Goal: Task Accomplishment & Management: Complete application form

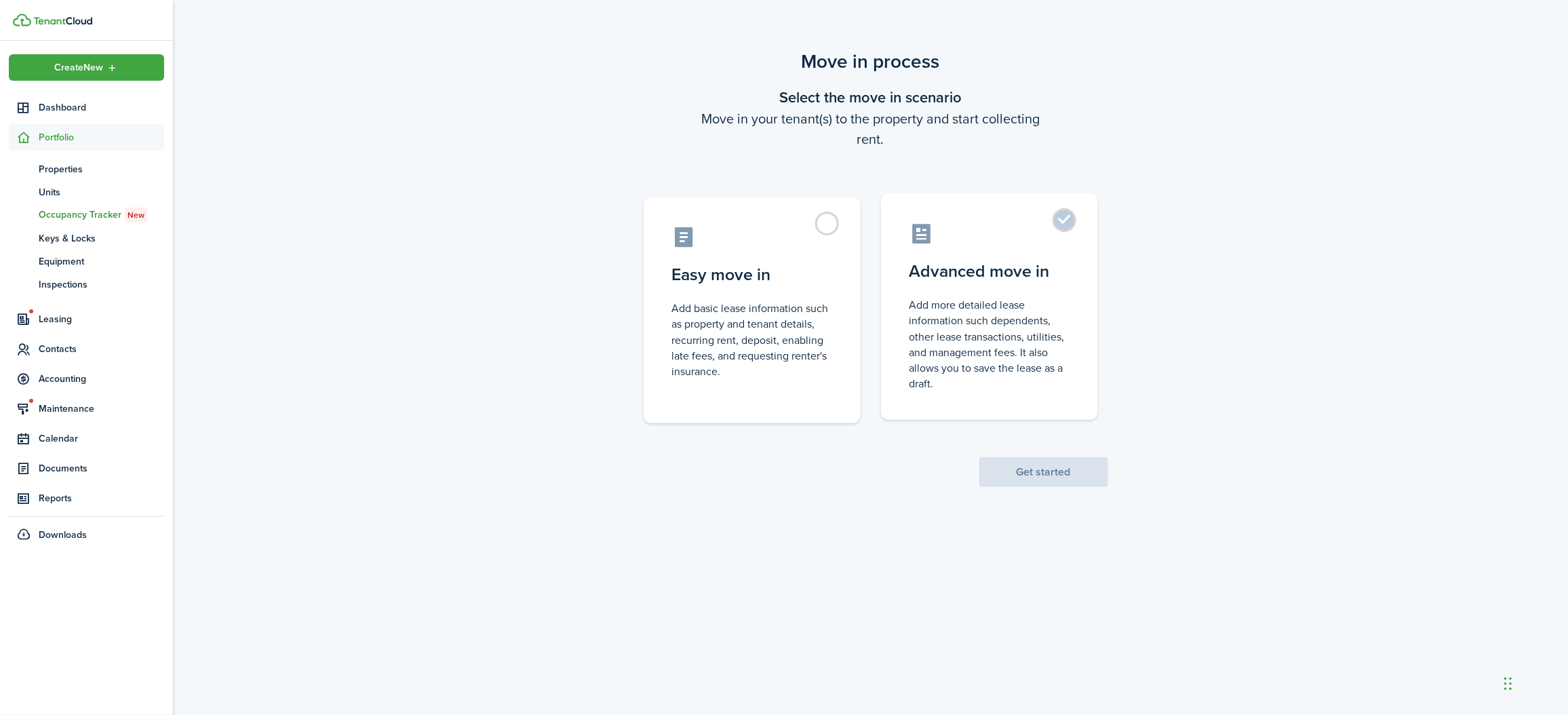
click at [1065, 225] on label "Advanced move in Add more detailed lease information such dependents, other lea…" at bounding box center [990, 306] width 217 height 226
radio input "true"
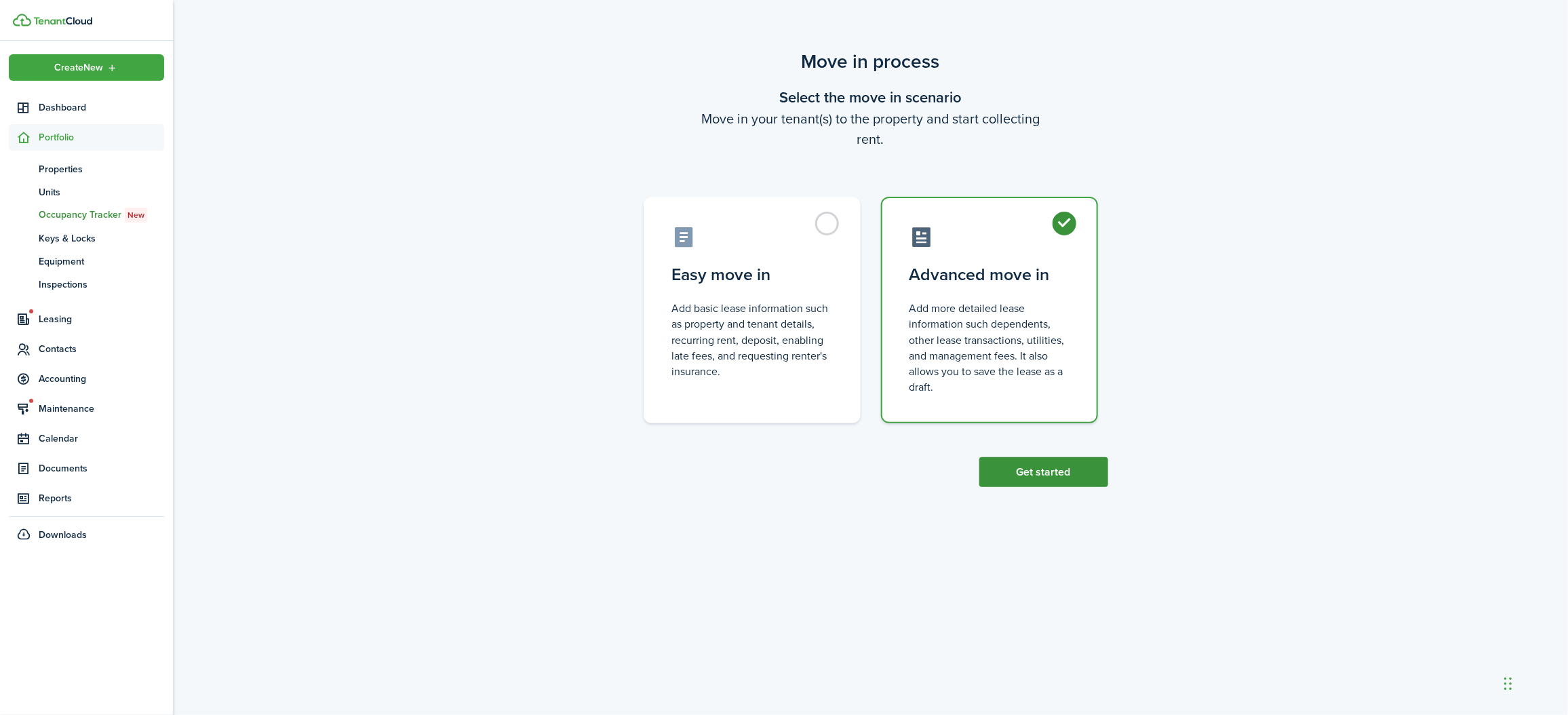
click at [1016, 478] on button "Get started" at bounding box center [1043, 472] width 129 height 30
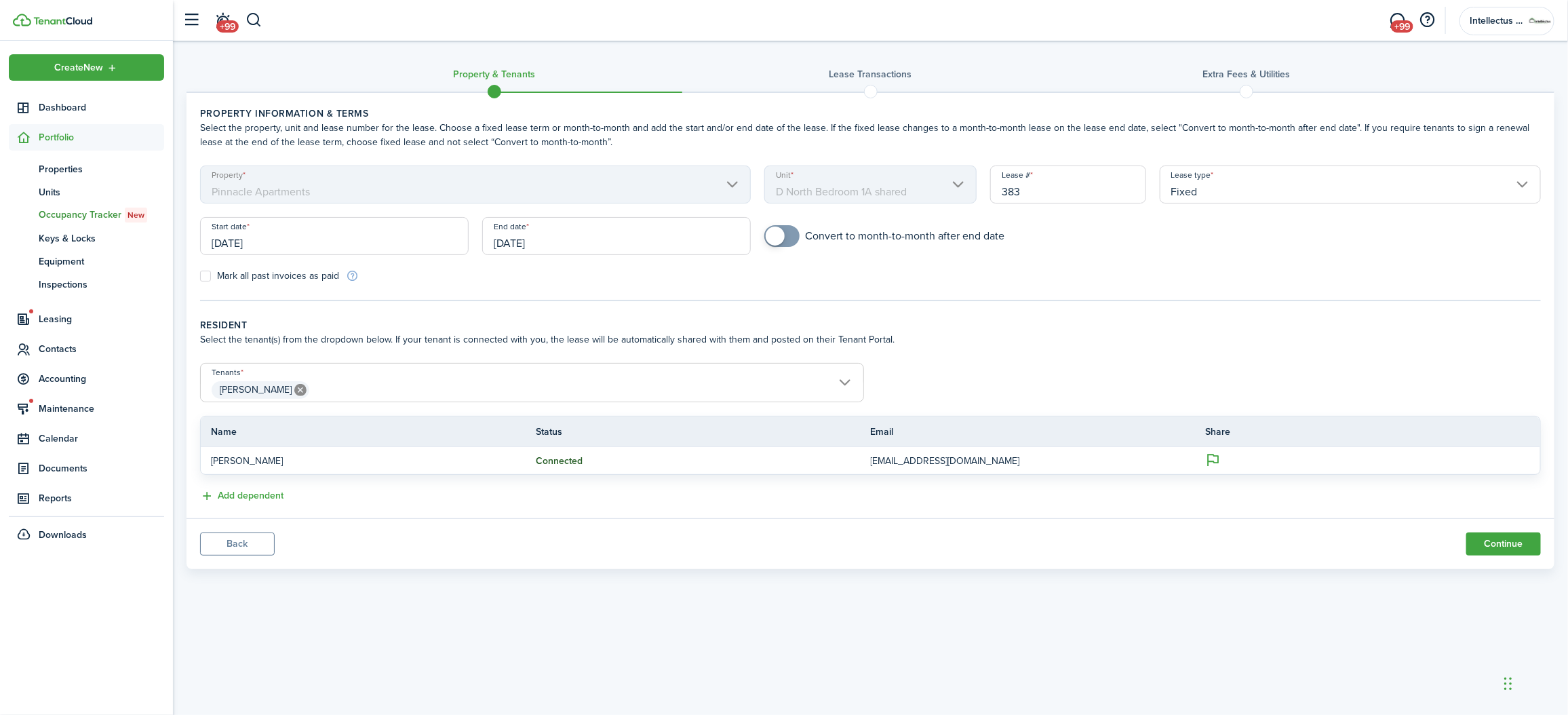
click at [230, 240] on input "[DATE]" at bounding box center [334, 236] width 268 height 38
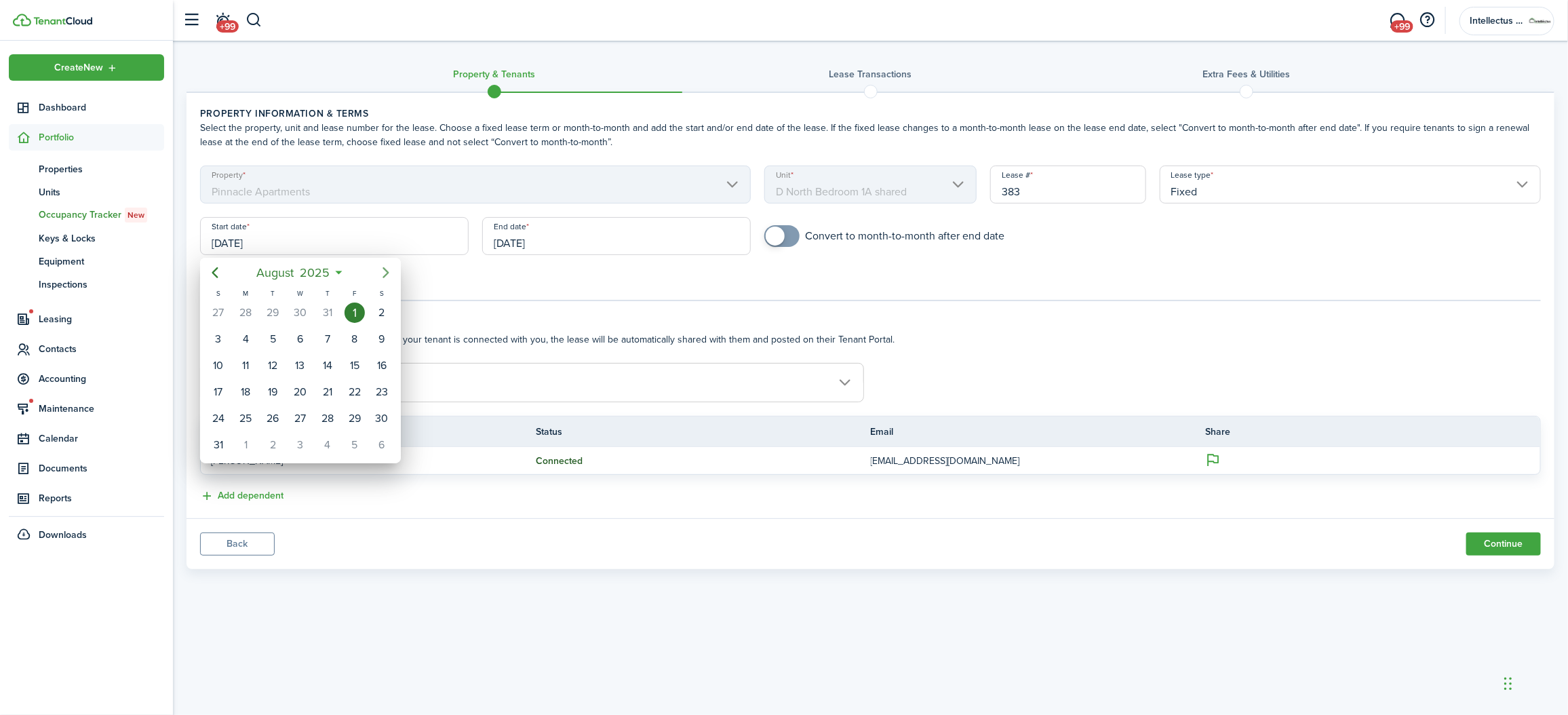
click at [386, 270] on icon "Next page" at bounding box center [386, 272] width 6 height 11
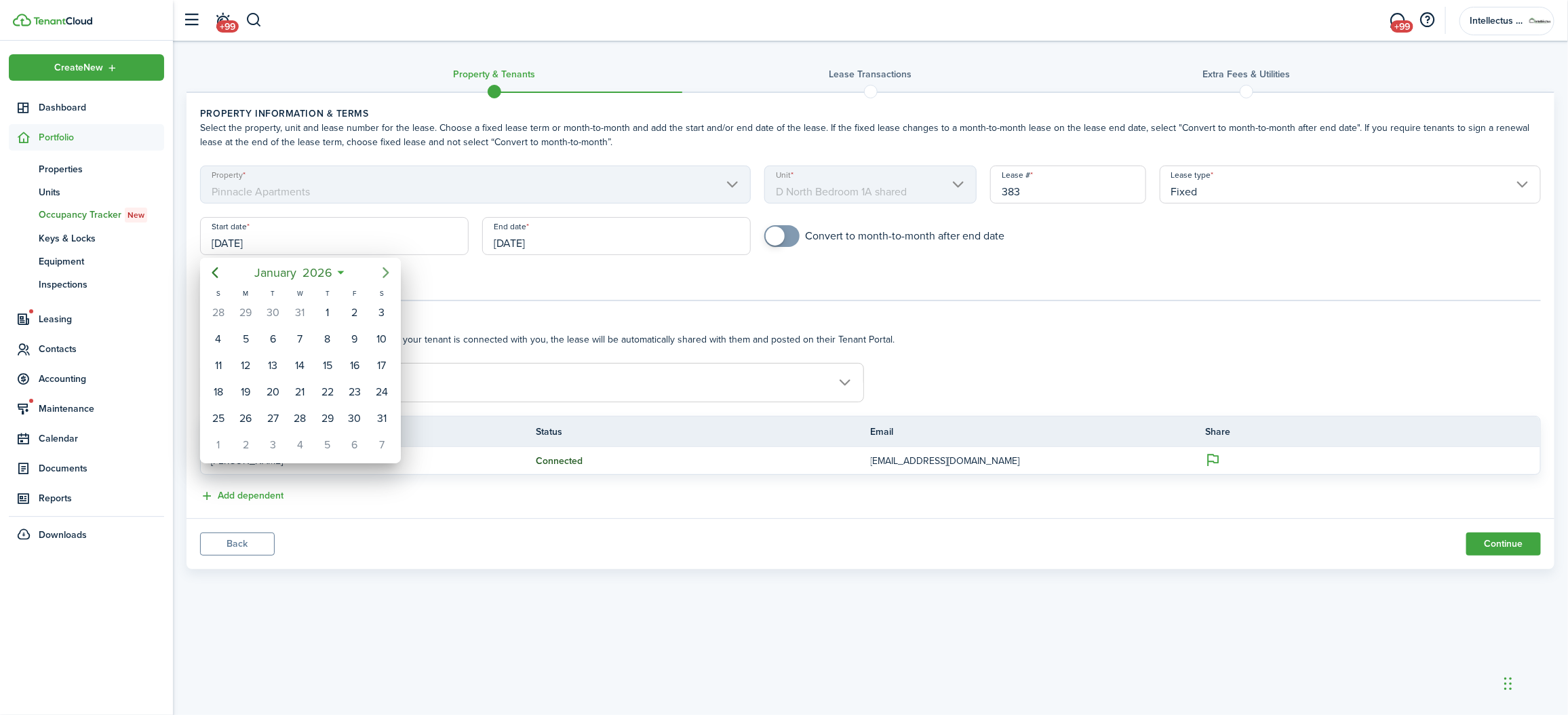
click at [386, 270] on icon "Next page" at bounding box center [386, 272] width 6 height 11
click at [355, 315] on div "1" at bounding box center [355, 312] width 20 height 20
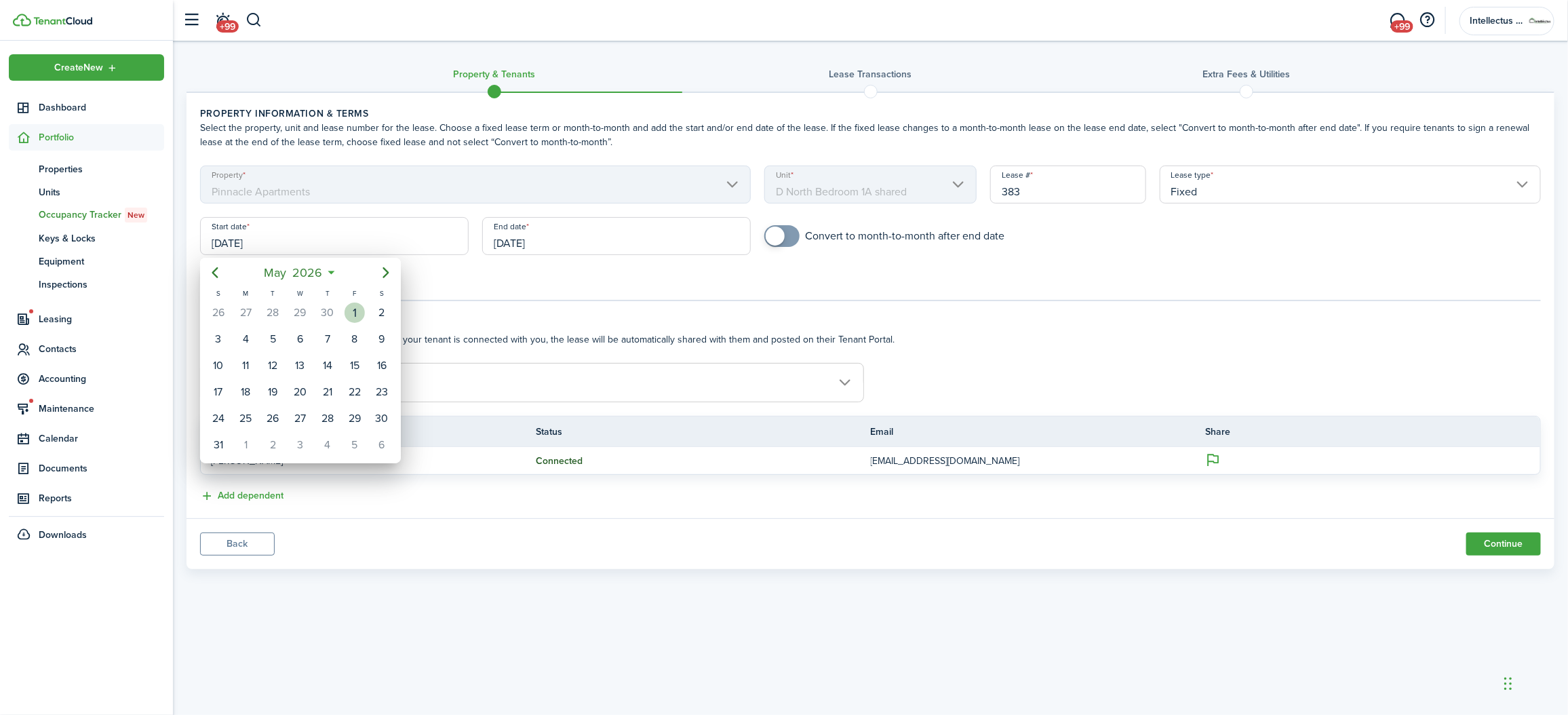
type input "[DATE]"
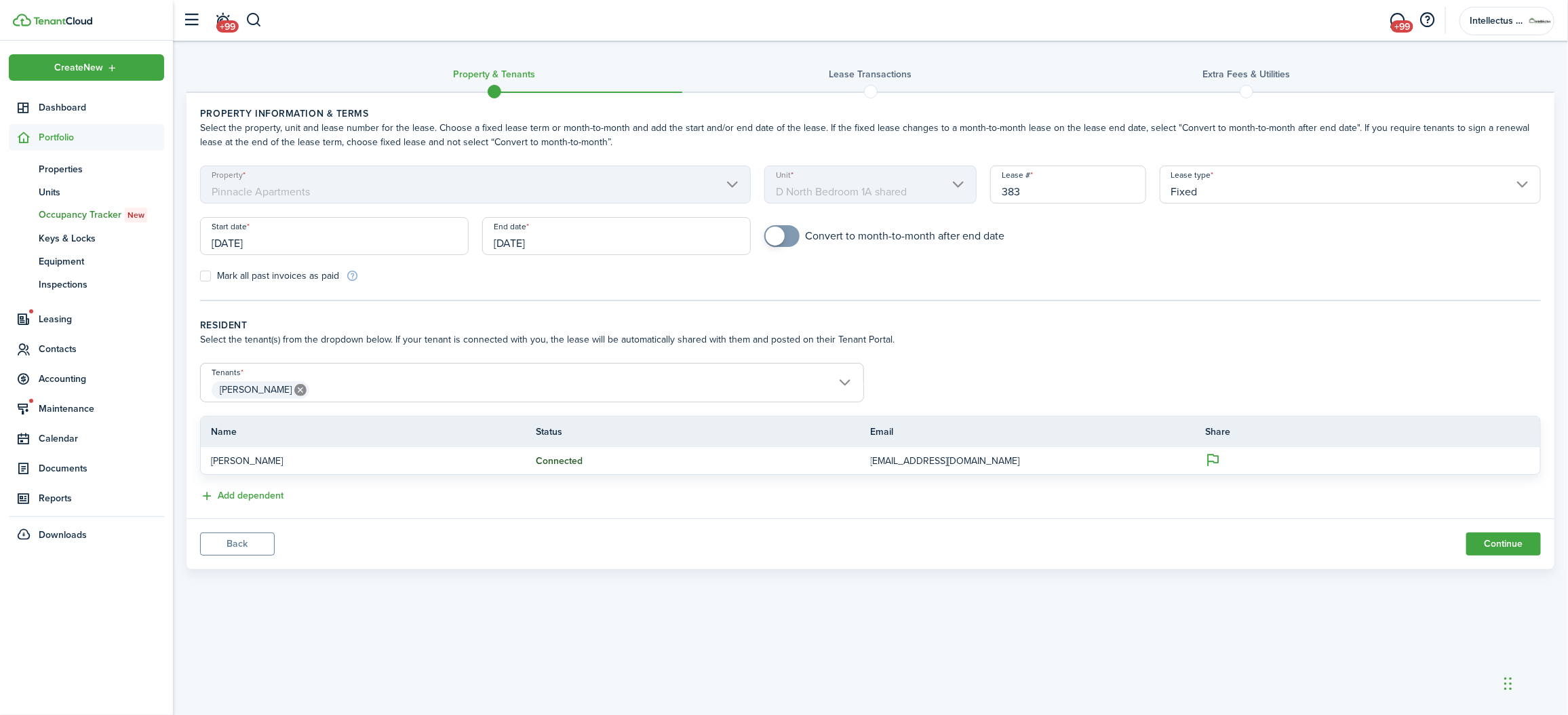
click at [519, 241] on input "[DATE]" at bounding box center [616, 236] width 268 height 38
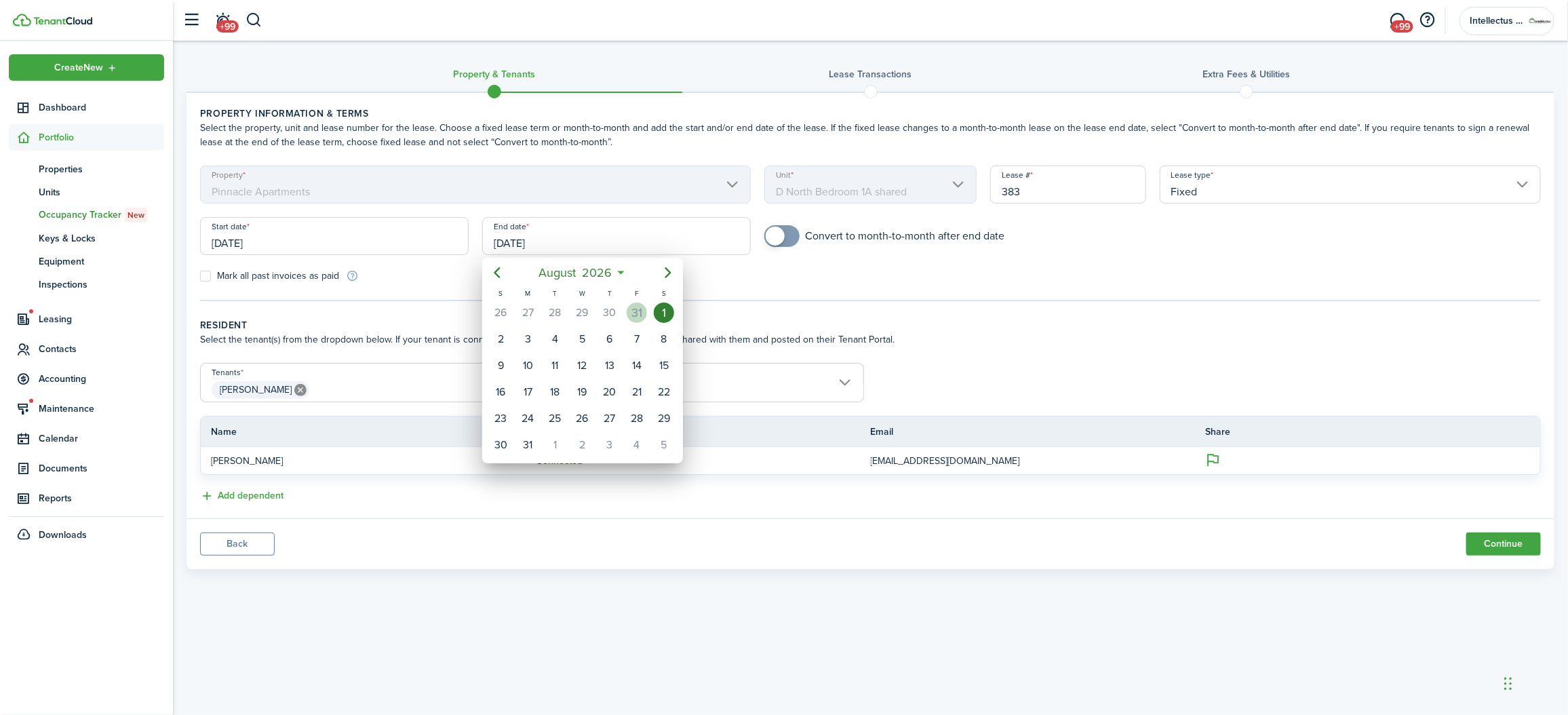
click at [641, 316] on div "31" at bounding box center [636, 312] width 20 height 20
type input "[DATE]"
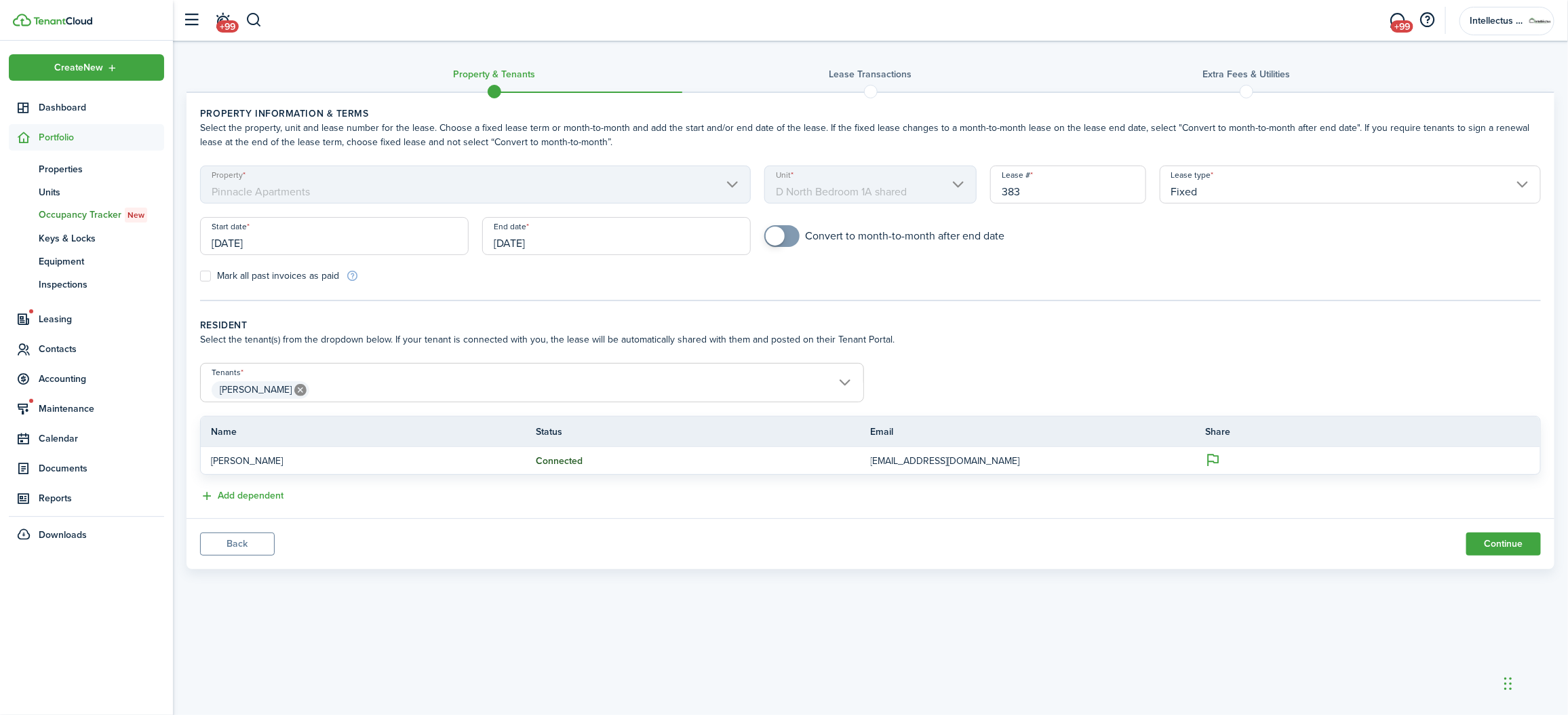
click at [551, 281] on div "Mark all past invoices as paid" at bounding box center [532, 275] width 677 height 14
click at [1486, 541] on button "Continue" at bounding box center [1503, 543] width 75 height 23
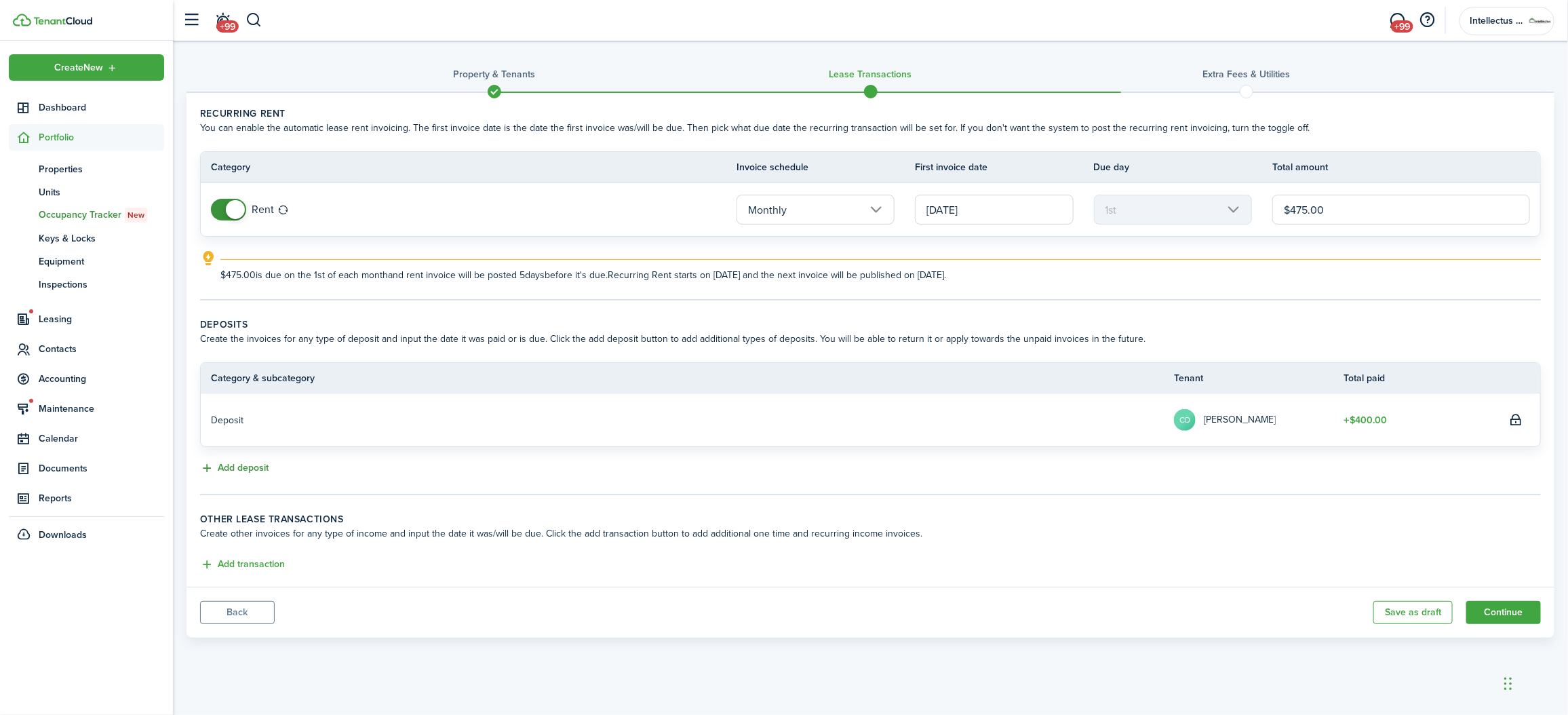
click at [229, 470] on button "Add deposit" at bounding box center [234, 469] width 69 height 16
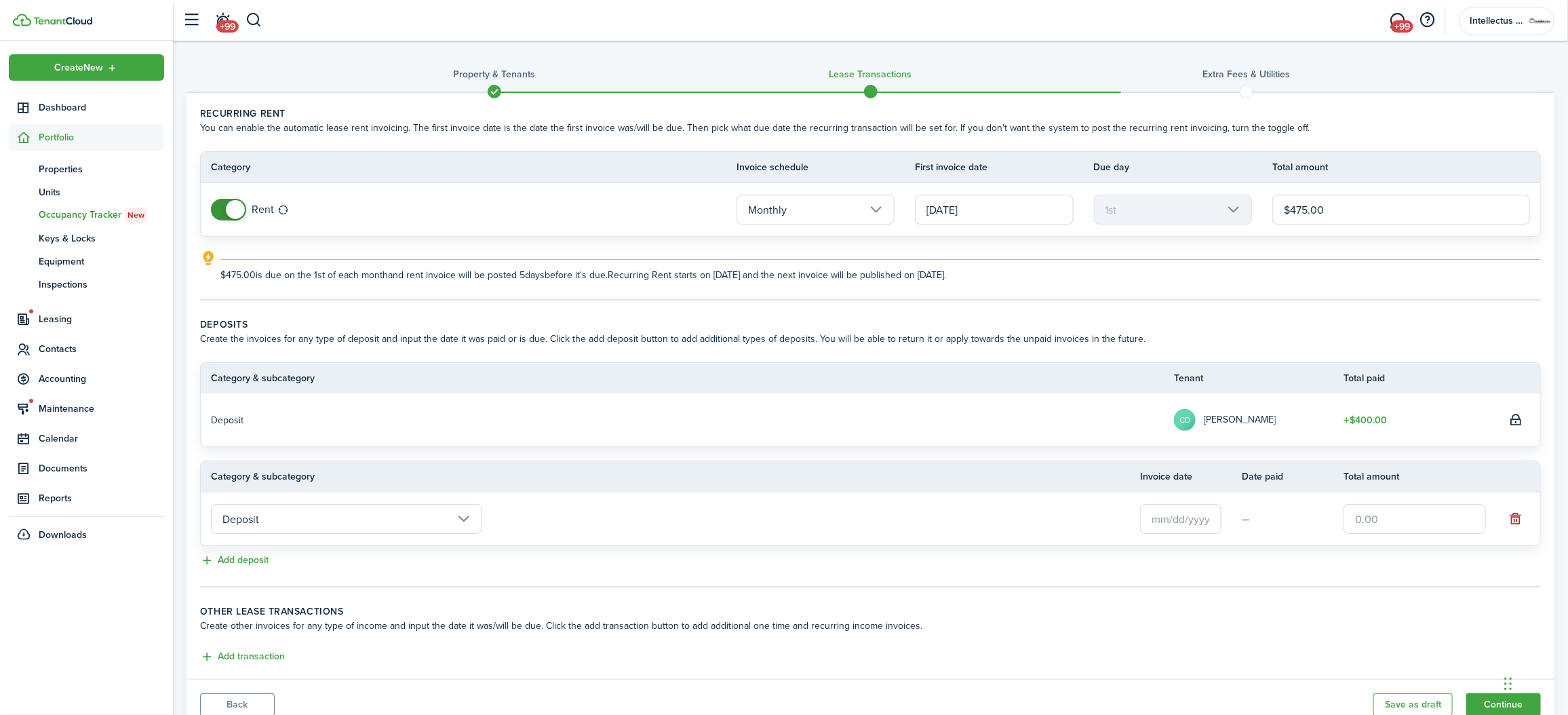
click at [459, 515] on input "Deposit" at bounding box center [347, 519] width 271 height 30
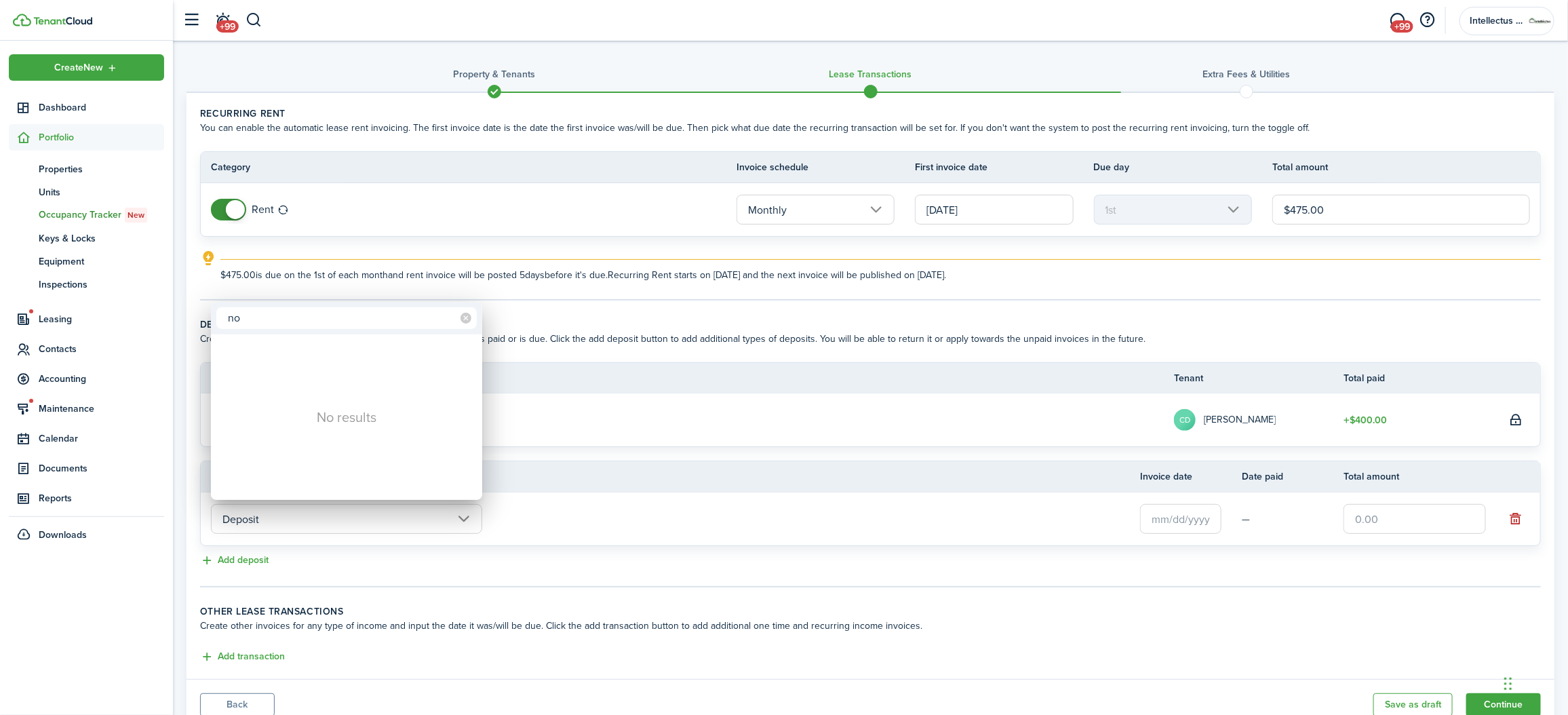
type input "n"
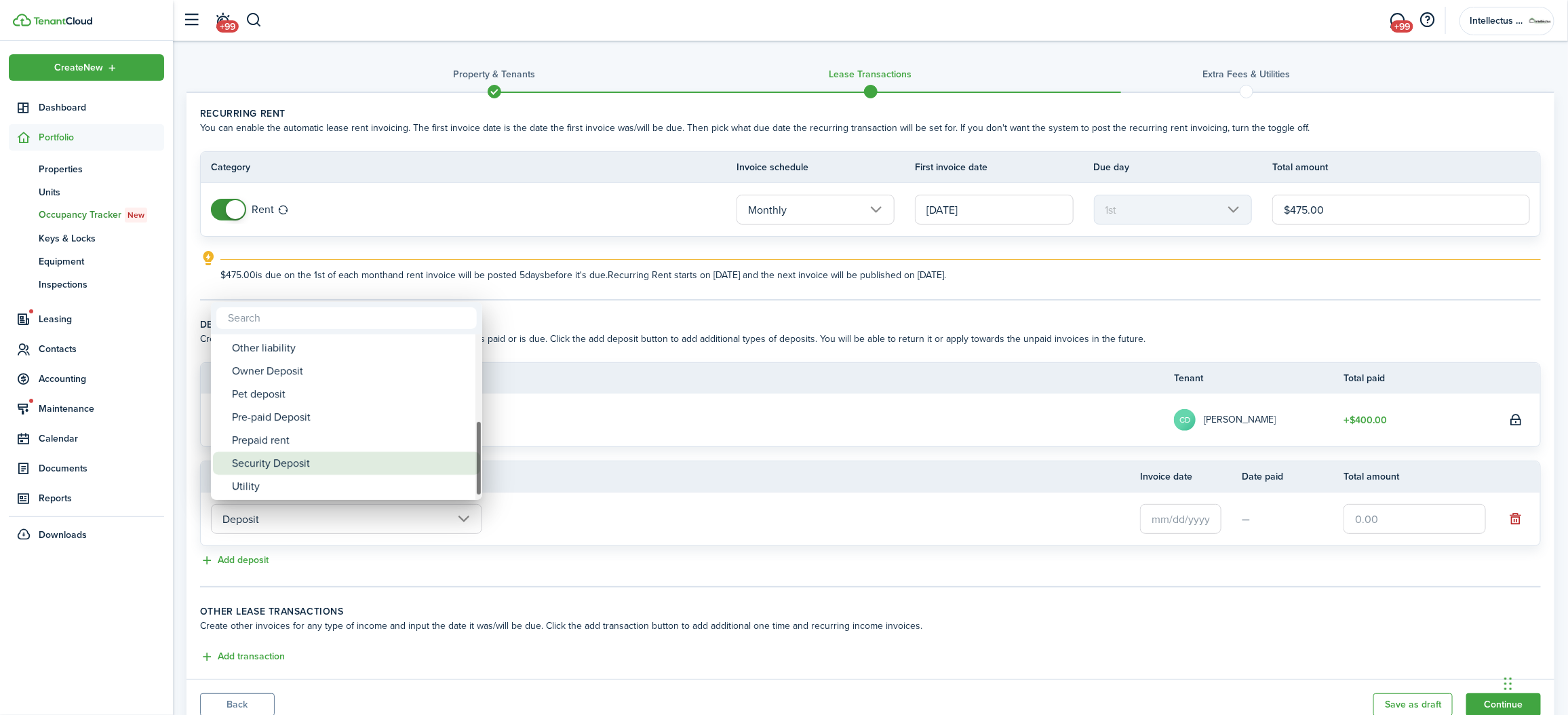
click at [264, 457] on div "Security Deposit" at bounding box center [352, 463] width 240 height 23
type input "Deposit / Security Deposit"
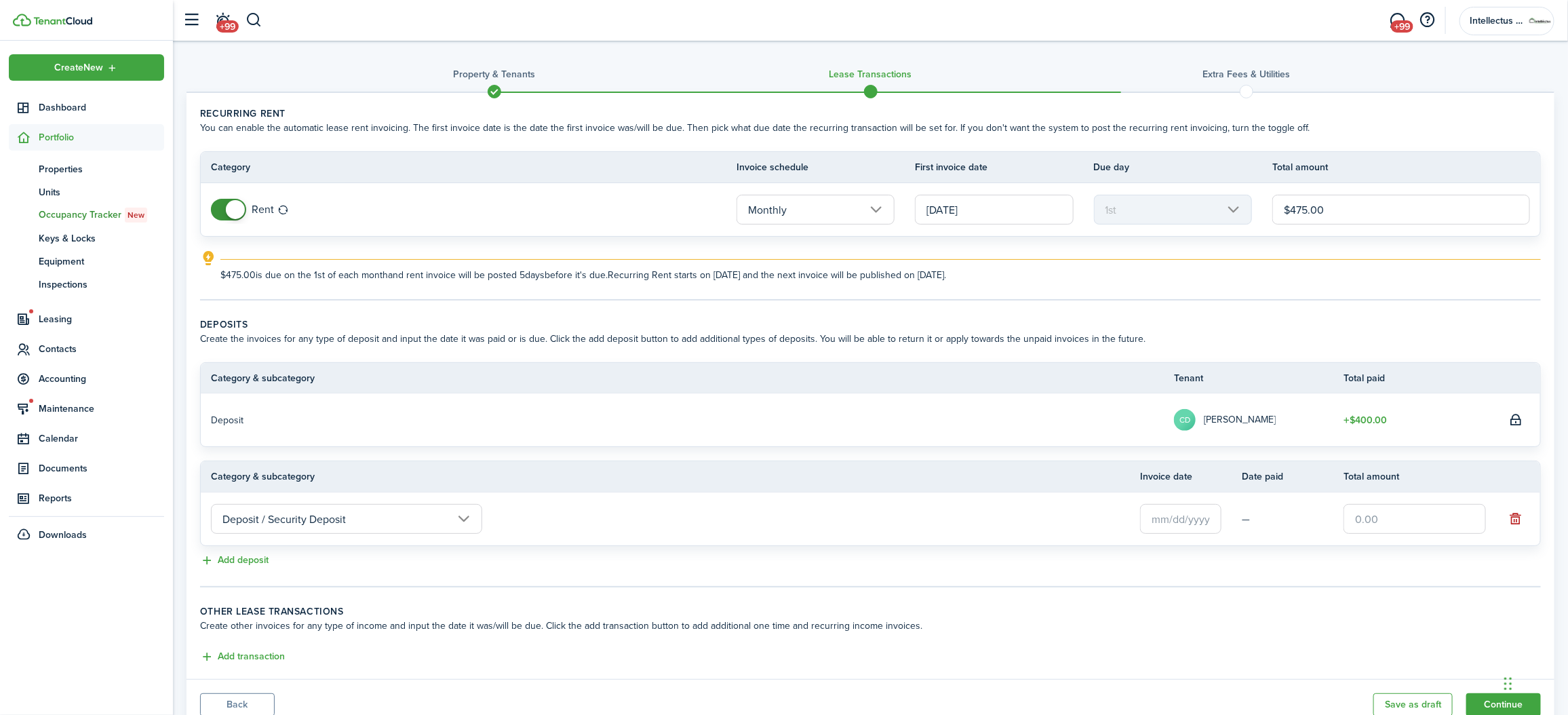
click at [1379, 516] on input "text" at bounding box center [1414, 519] width 143 height 30
type input "$400.00"
click at [1190, 588] on panel-main-body "Recurring rent You can enable the automatic lease rent invoicing. The first inv…" at bounding box center [871, 386] width 1369 height 586
click at [248, 556] on button "Add deposit" at bounding box center [234, 560] width 69 height 16
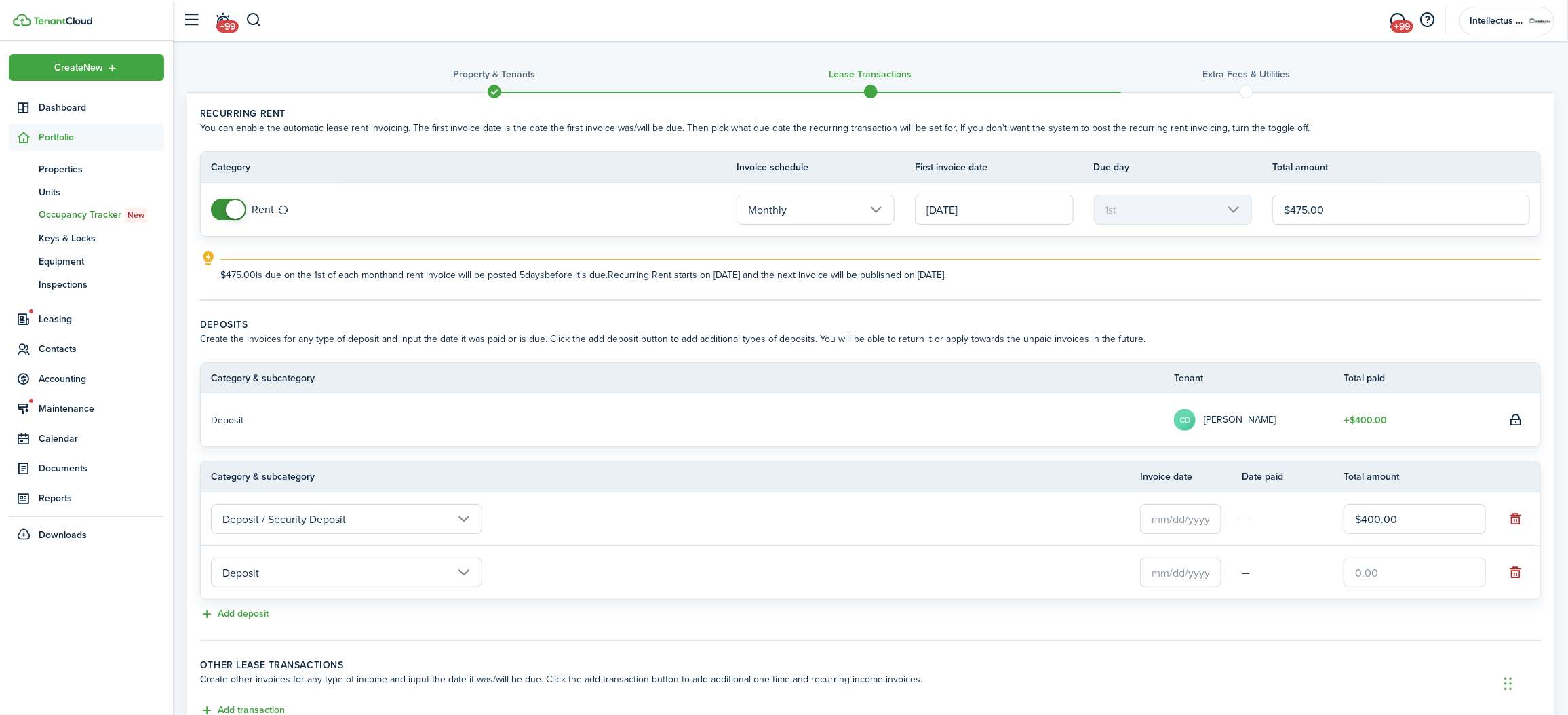
click at [352, 563] on input "Deposit" at bounding box center [347, 572] width 271 height 30
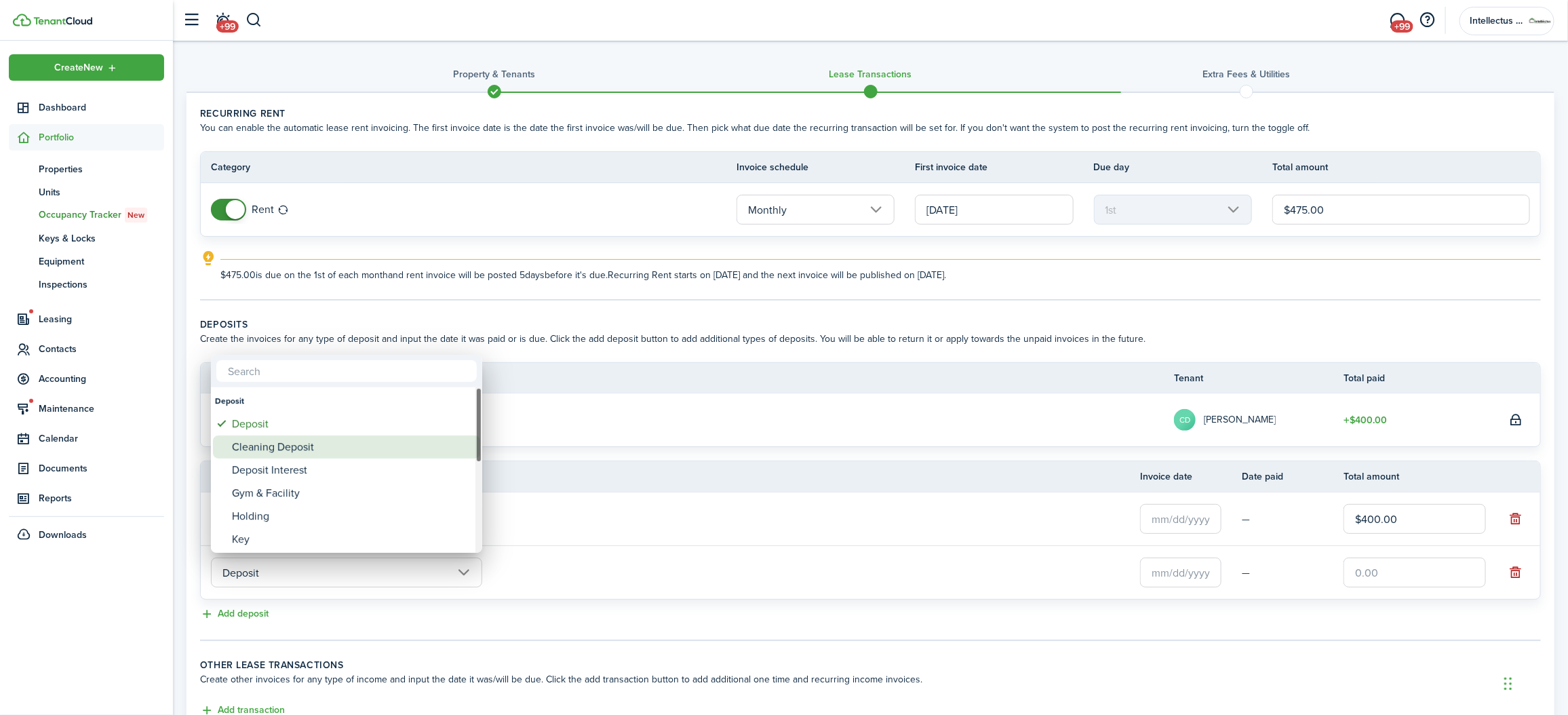
click at [274, 448] on div "Cleaning Deposit" at bounding box center [352, 447] width 240 height 23
type input "Deposit / Cleaning Deposit"
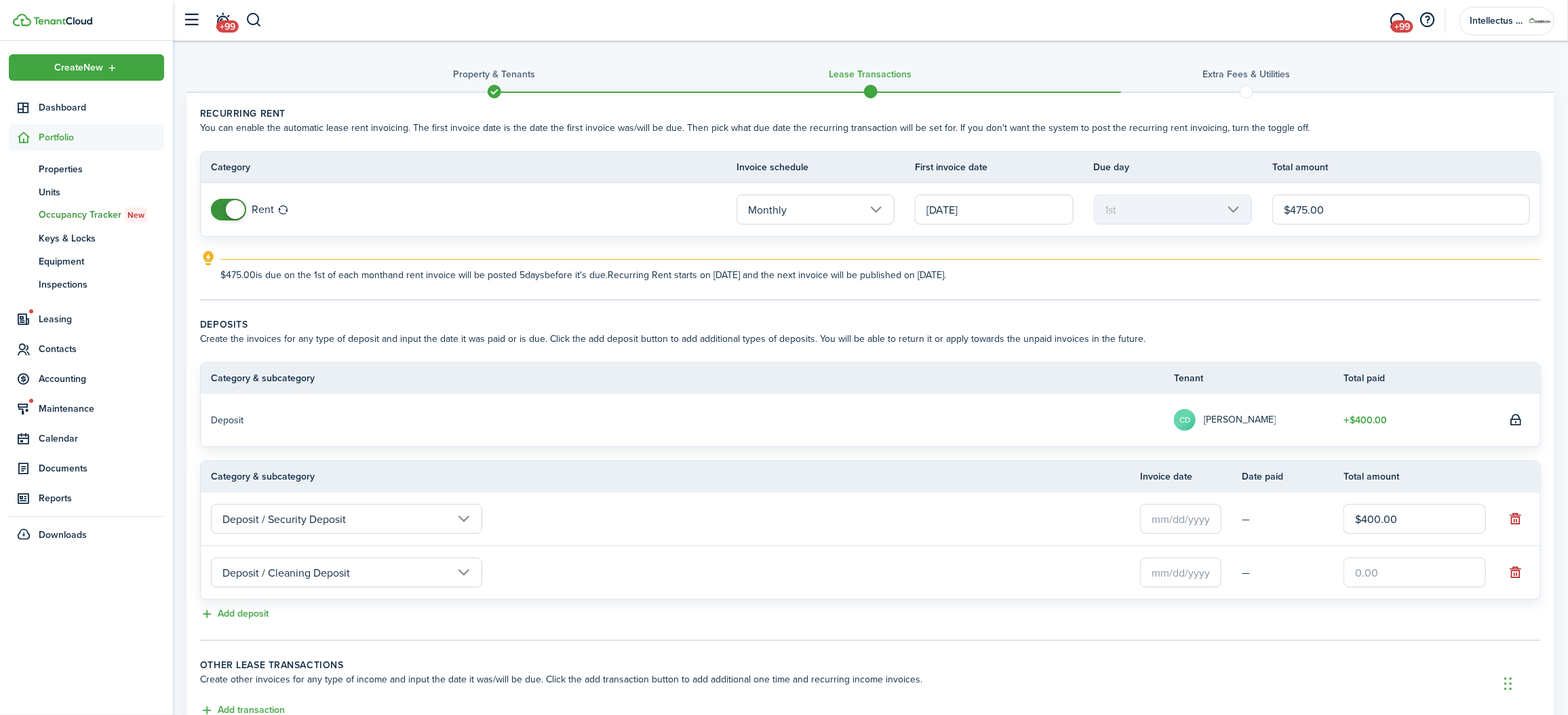
click at [1382, 571] on input "text" at bounding box center [1414, 572] width 143 height 30
type input "$200.00"
click at [1285, 629] on tc-wizard-step "Deposits Create the invoices for any type of deposit and input the date it was …" at bounding box center [871, 479] width 1342 height 323
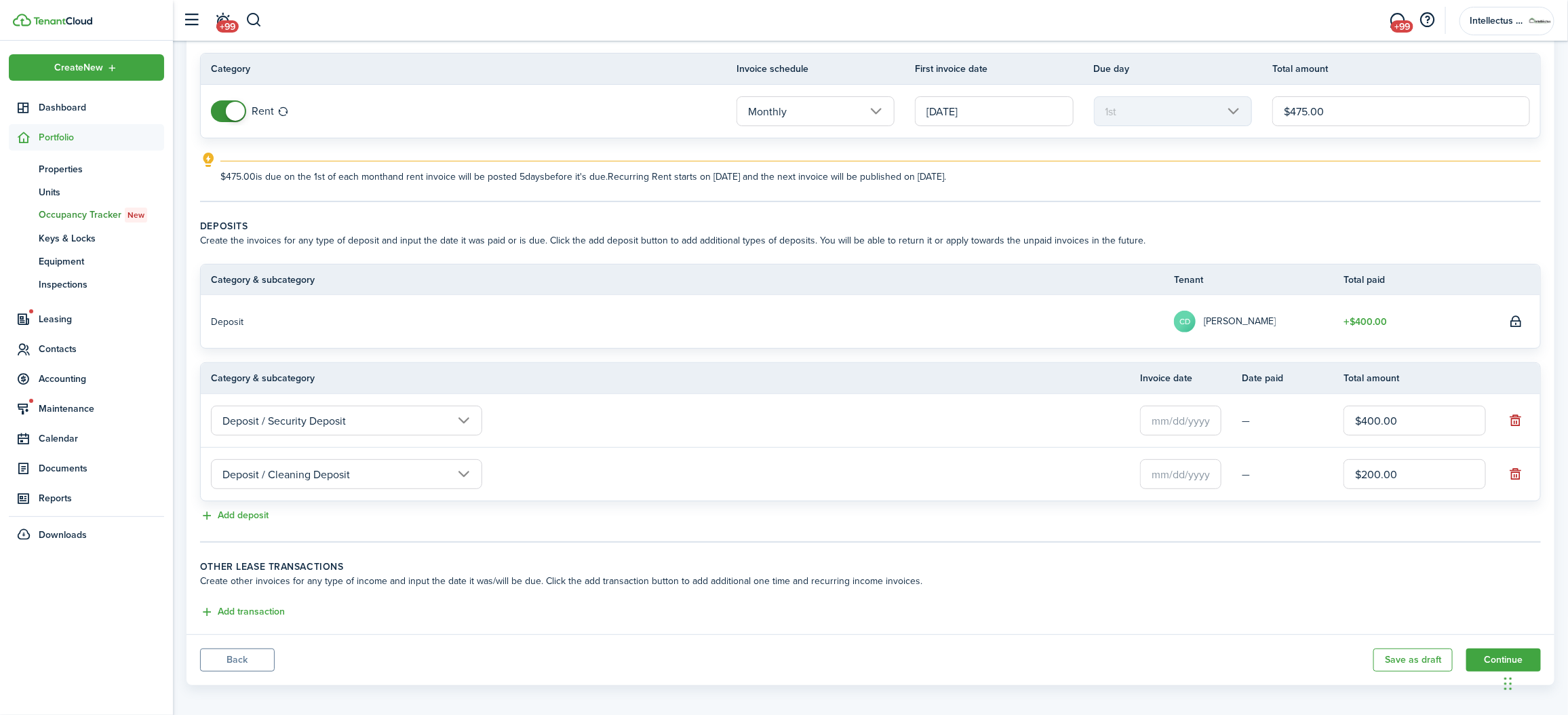
scroll to position [103, 0]
click at [234, 608] on button "Add transaction" at bounding box center [242, 608] width 85 height 16
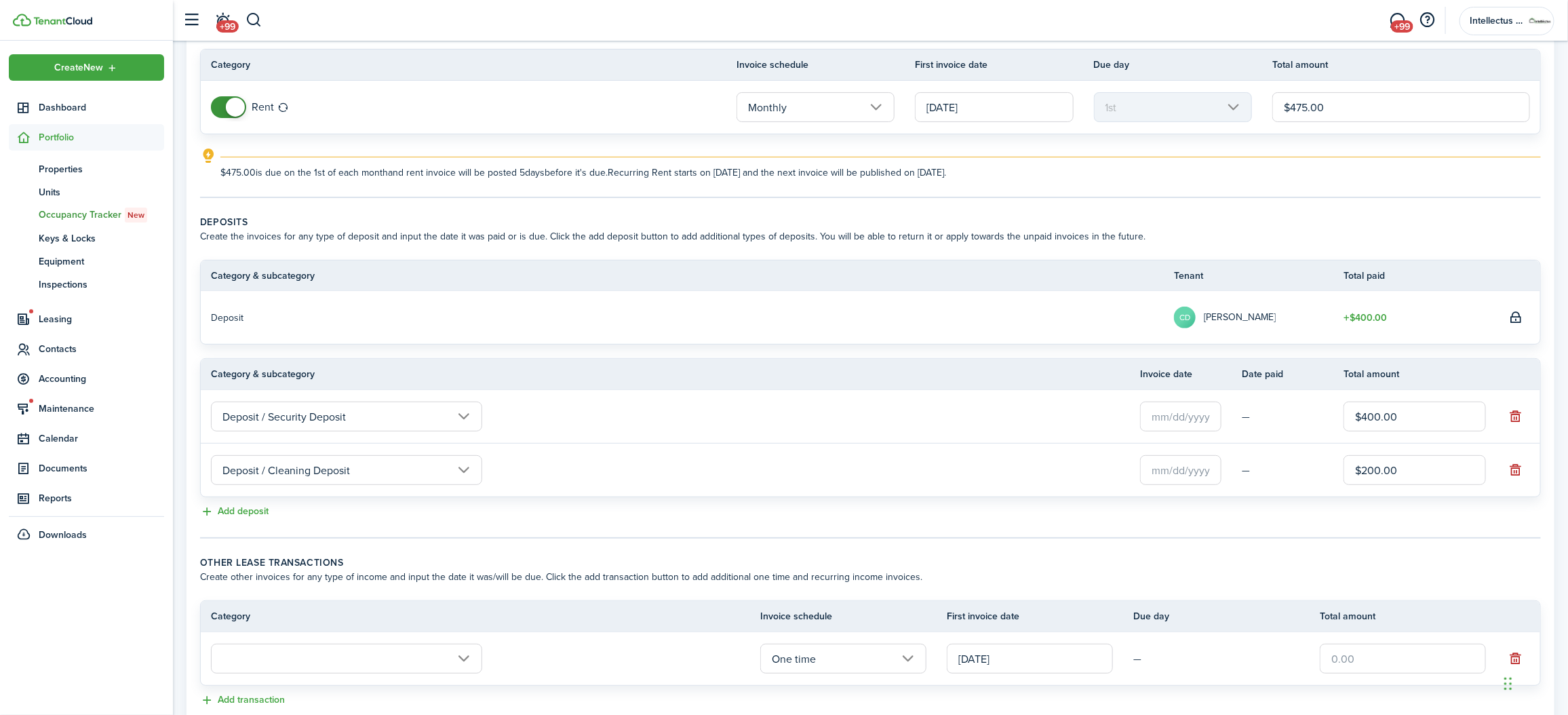
scroll to position [194, 0]
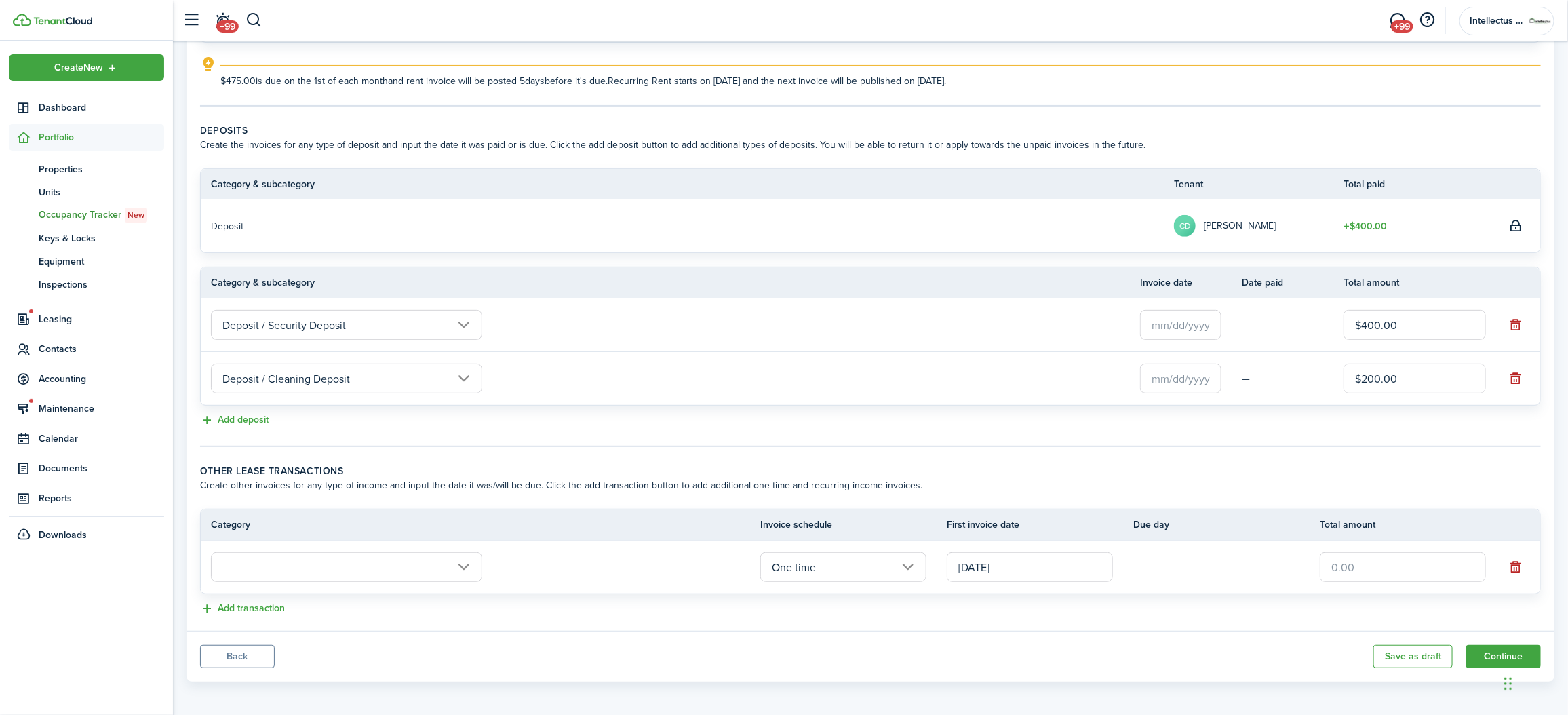
click at [453, 563] on input "text" at bounding box center [347, 567] width 271 height 30
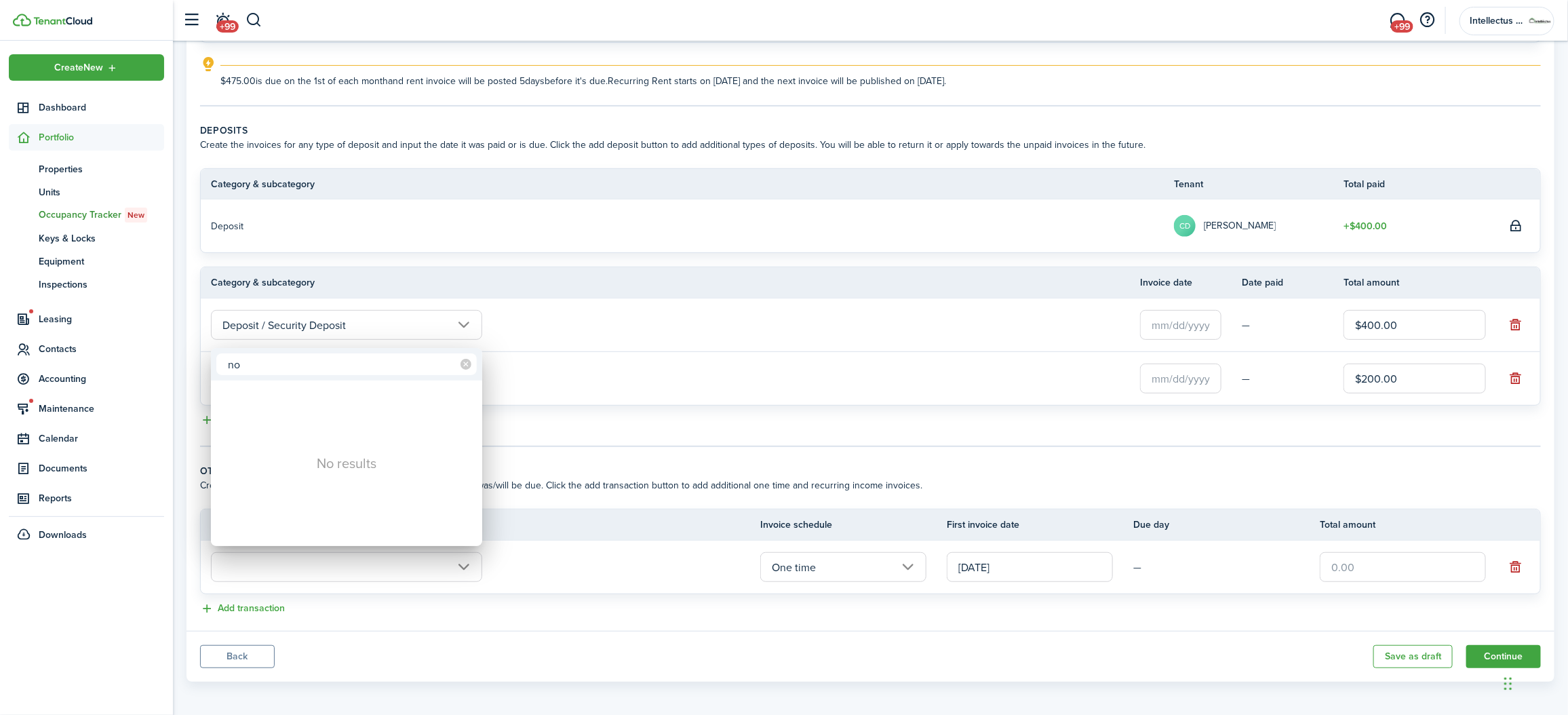
type input "n"
click at [586, 415] on div at bounding box center [784, 357] width 1785 height 932
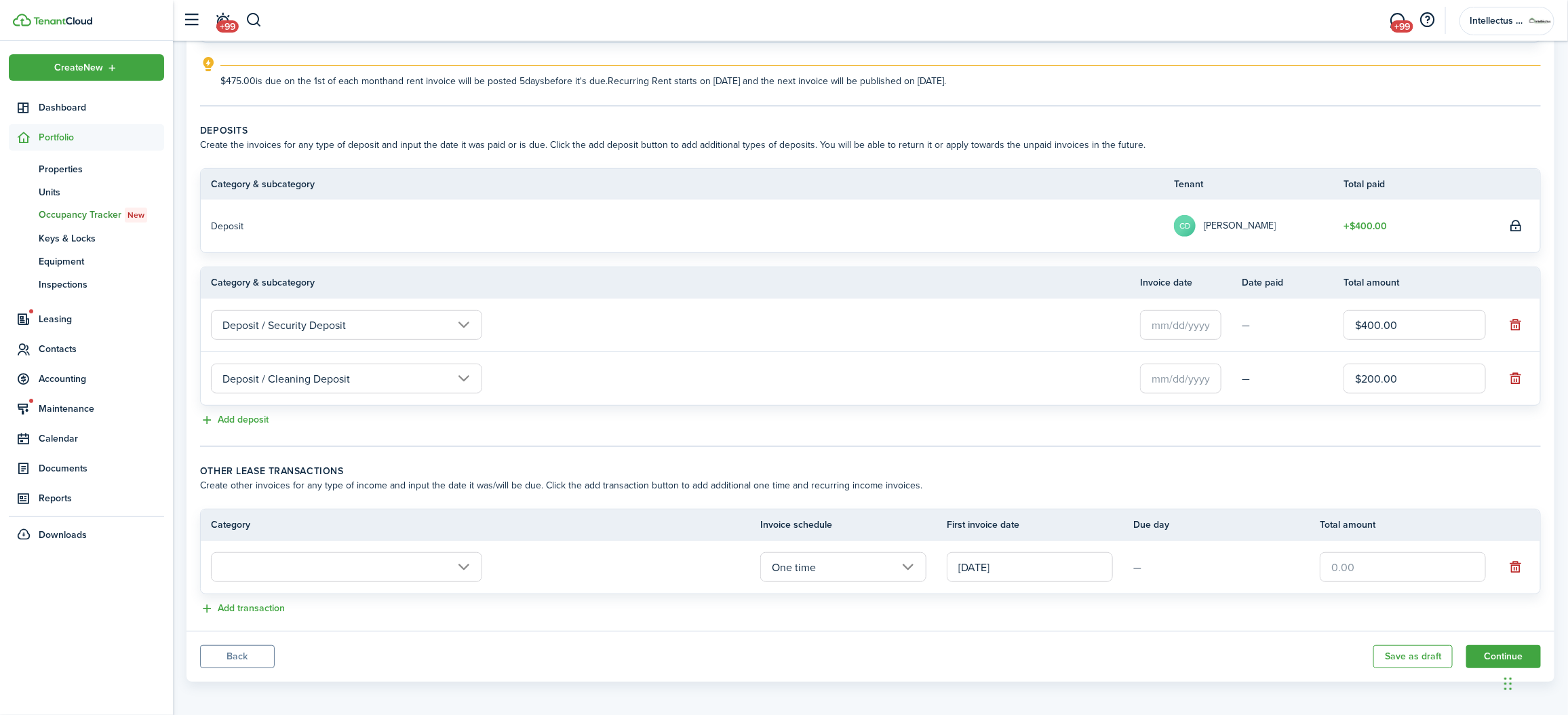
click at [461, 558] on input "text" at bounding box center [347, 567] width 271 height 30
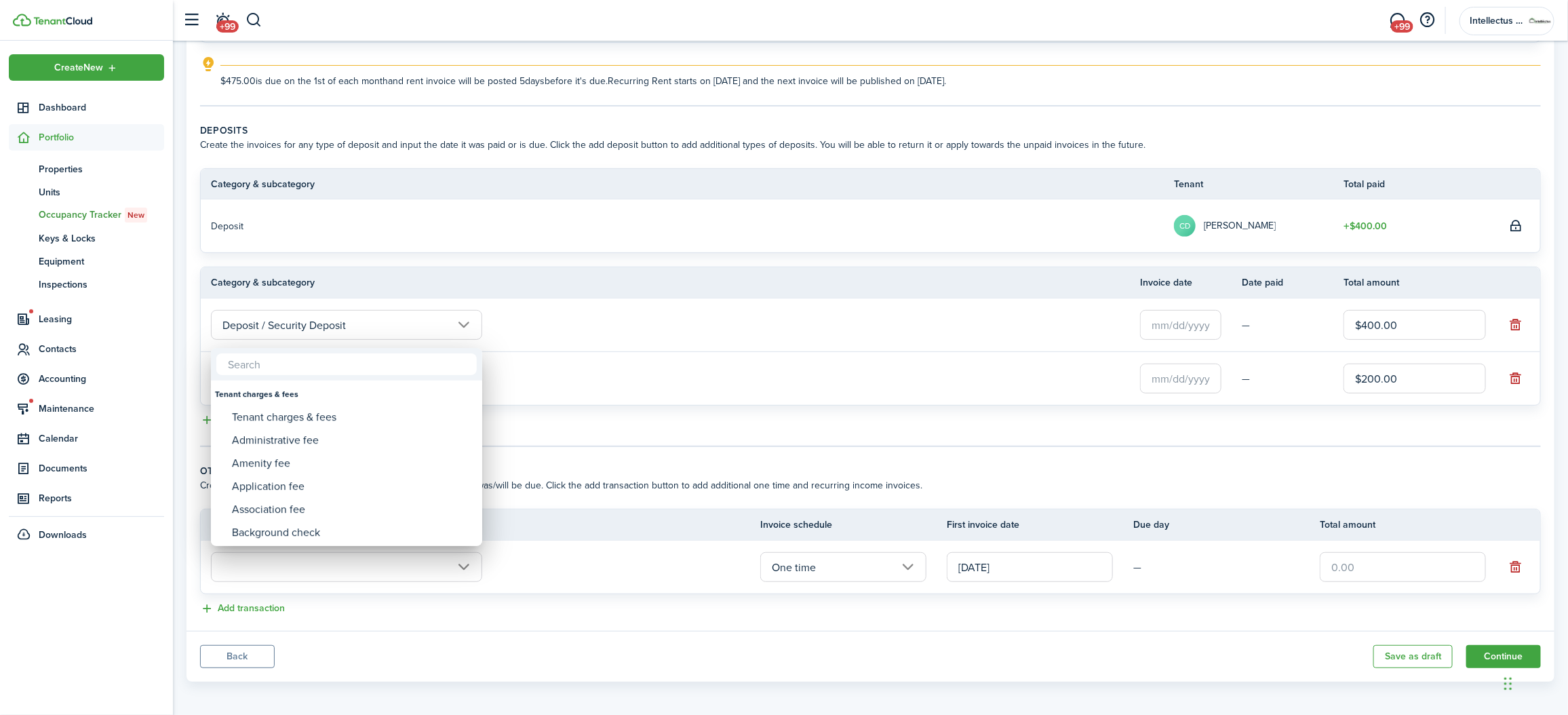
click at [564, 321] on div at bounding box center [784, 357] width 1785 height 932
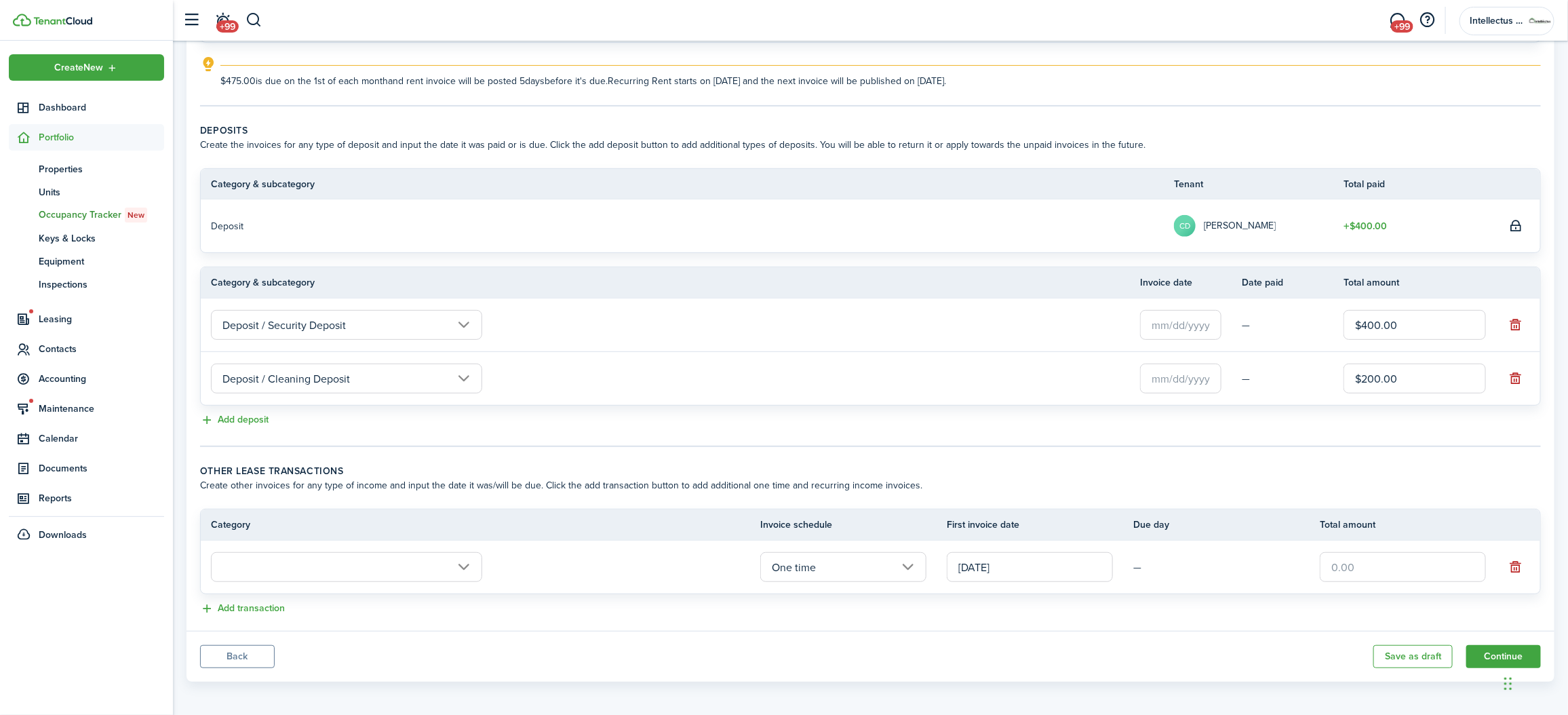
click at [224, 654] on button "Back" at bounding box center [237, 656] width 75 height 23
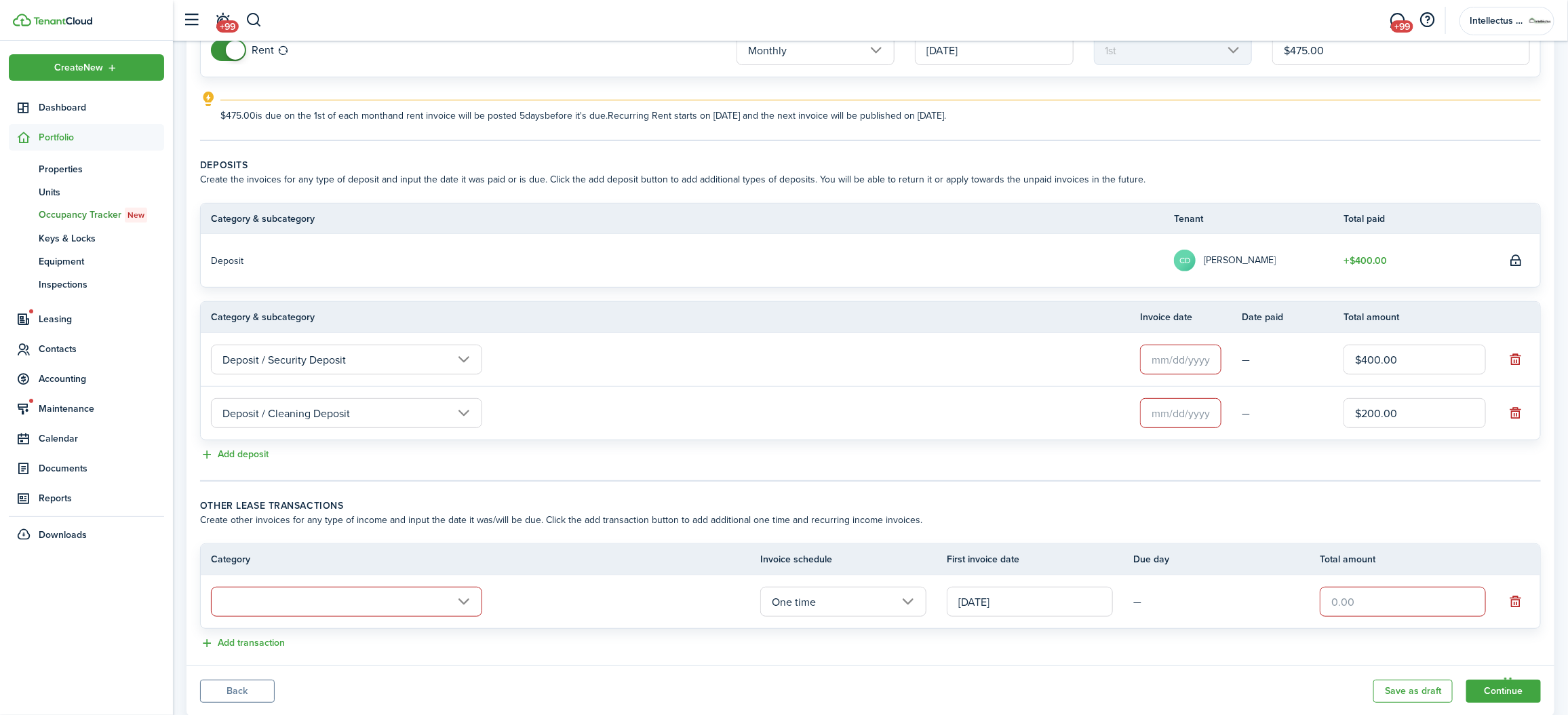
click at [245, 680] on button "Back" at bounding box center [237, 691] width 75 height 23
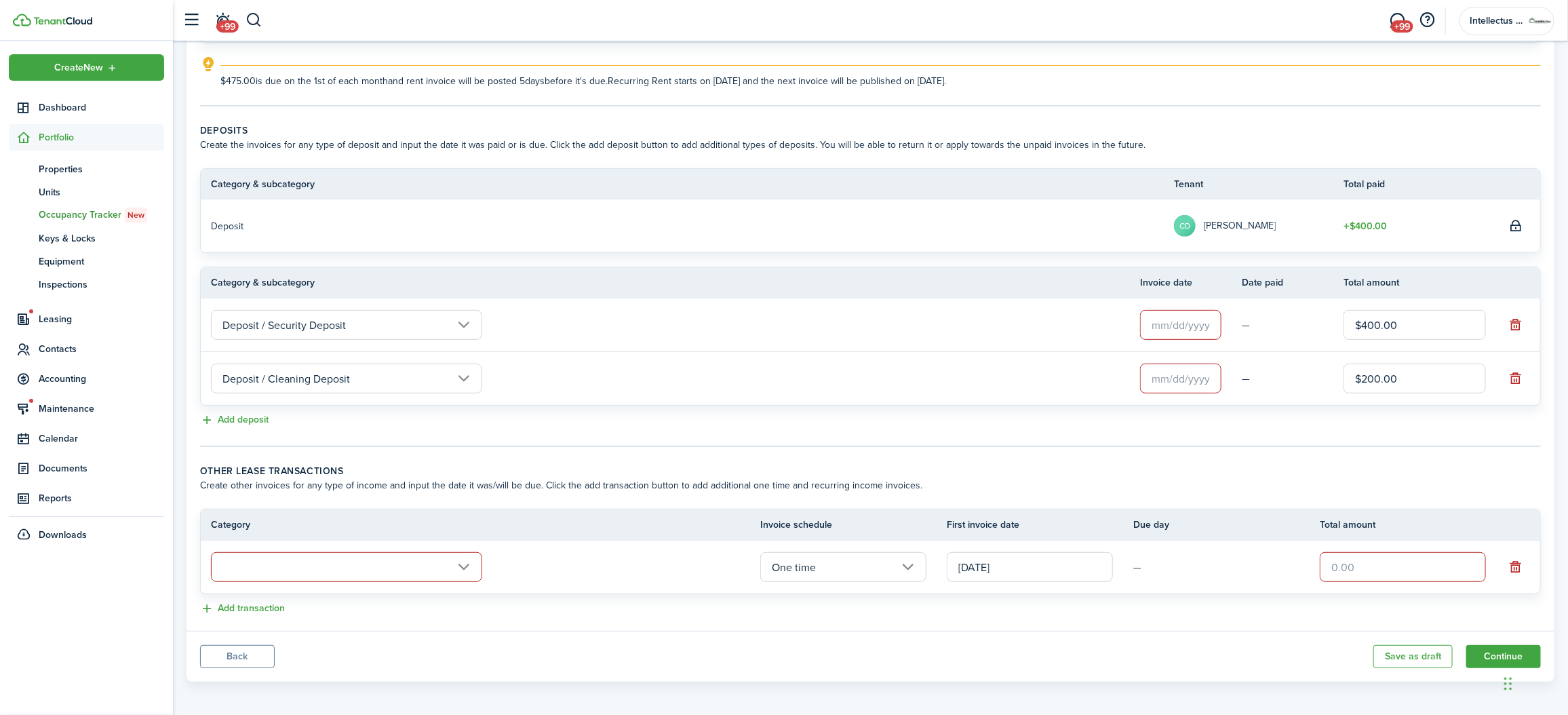
click at [232, 654] on button "Back" at bounding box center [237, 656] width 75 height 23
click at [253, 656] on button "Back" at bounding box center [237, 656] width 75 height 23
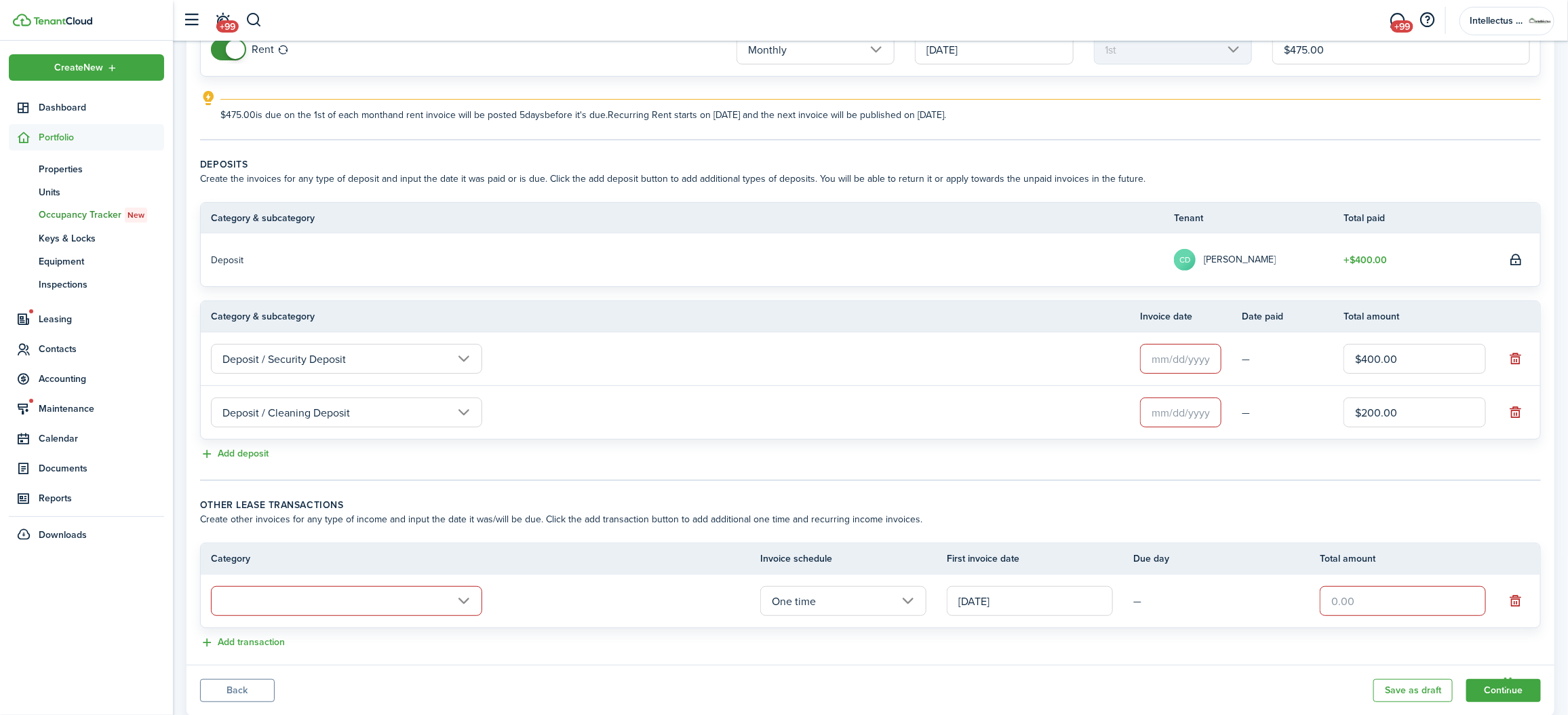
scroll to position [160, 0]
click at [1517, 414] on button "button" at bounding box center [1516, 413] width 19 height 19
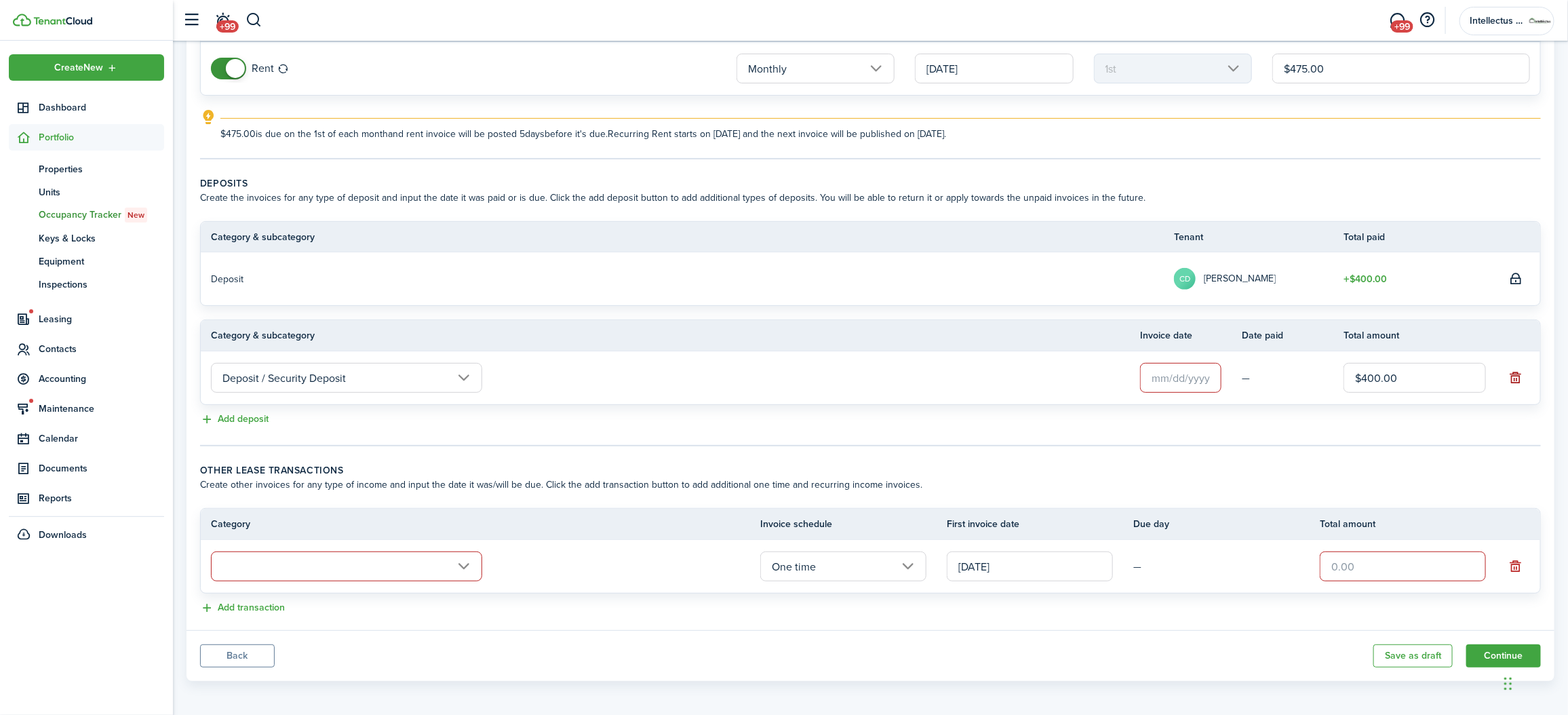
click at [1518, 375] on button "button" at bounding box center [1516, 377] width 19 height 19
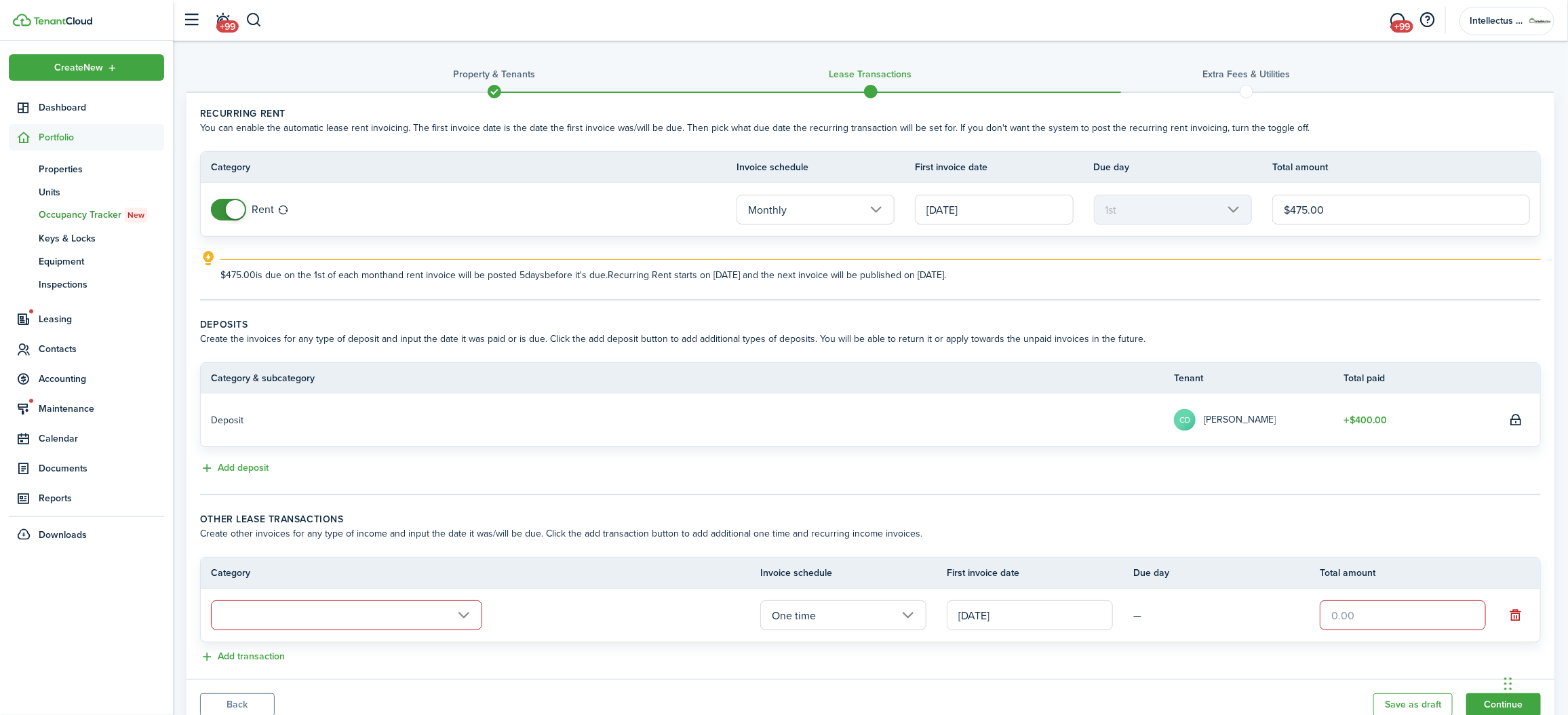
scroll to position [50, 0]
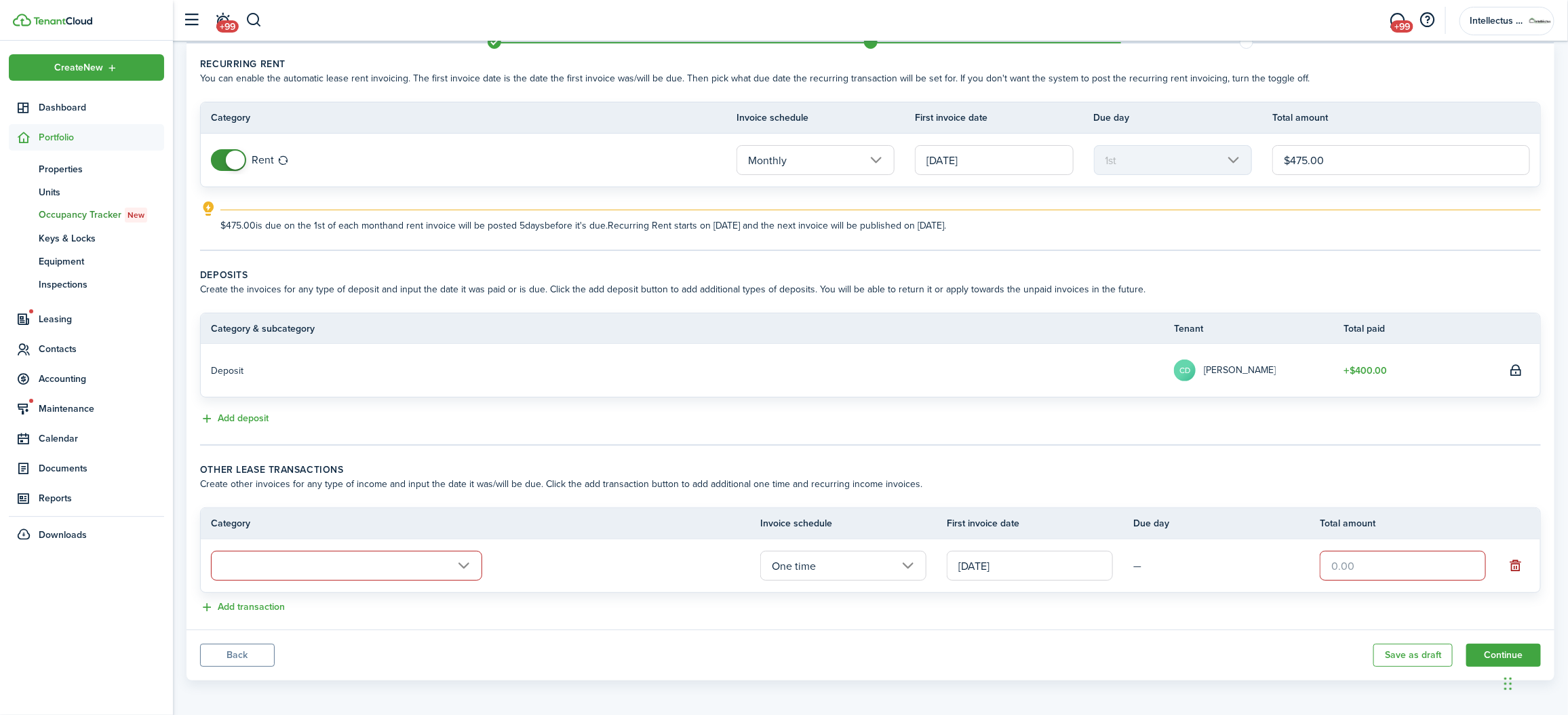
click at [1518, 564] on button "button" at bounding box center [1516, 565] width 19 height 19
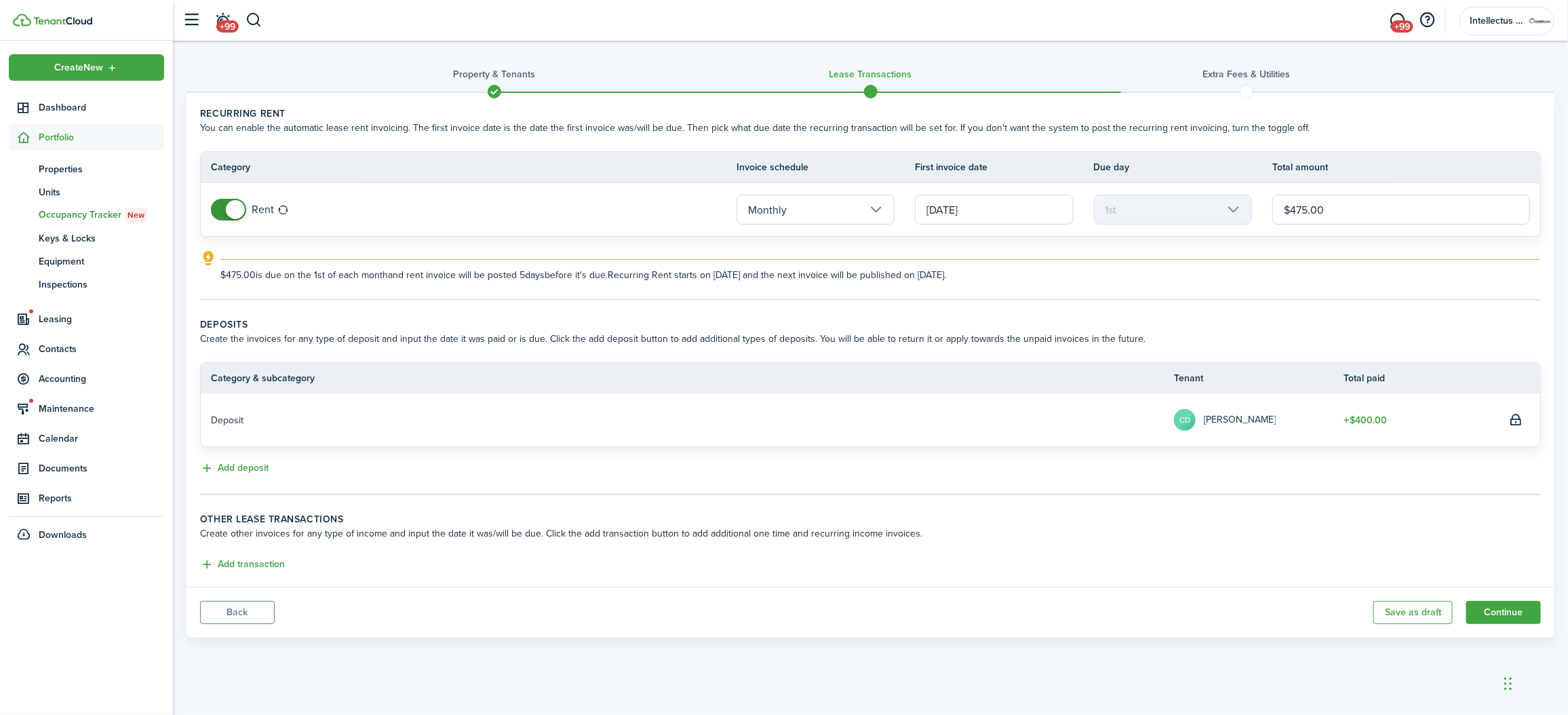
scroll to position [0, 0]
click at [236, 607] on button "Back" at bounding box center [237, 612] width 75 height 23
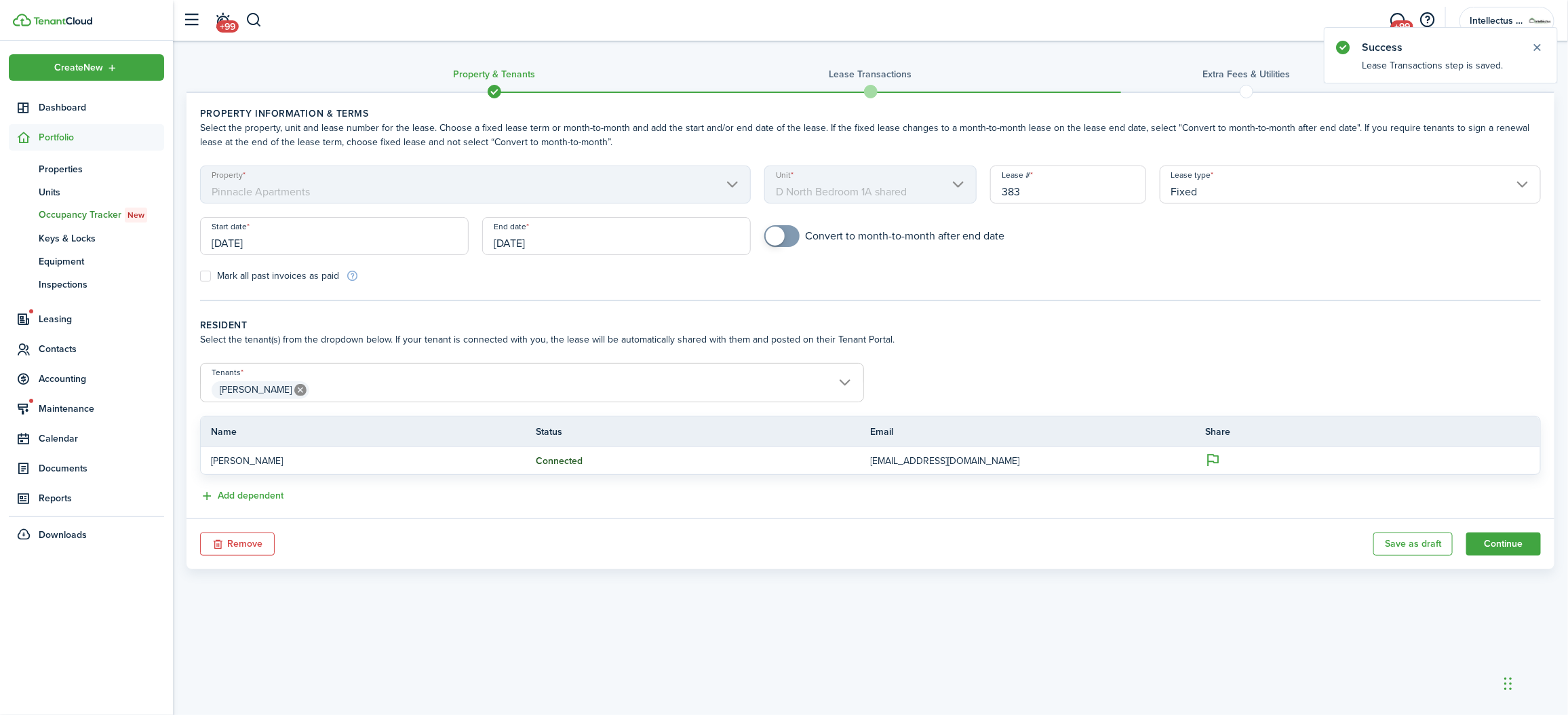
click at [230, 543] on button "Remove" at bounding box center [237, 543] width 75 height 23
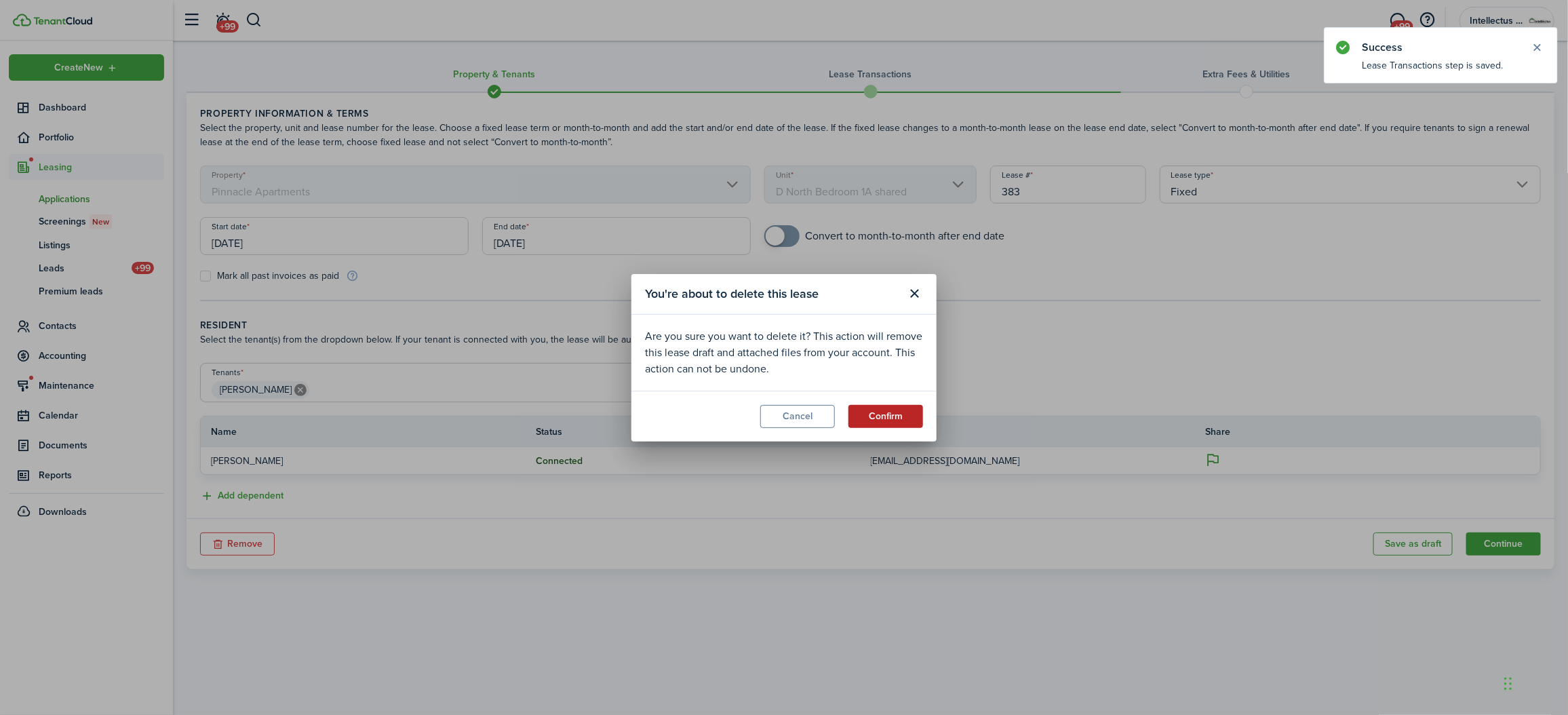
click at [889, 415] on button "Confirm" at bounding box center [886, 416] width 75 height 23
